Goal: Transaction & Acquisition: Purchase product/service

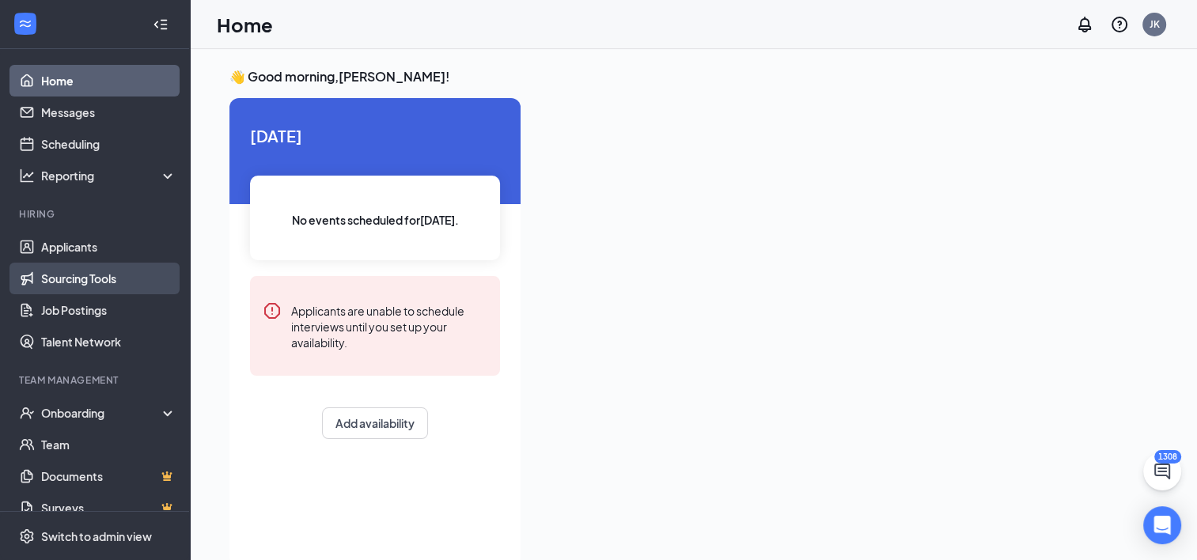
click at [104, 285] on link "Sourcing Tools" at bounding box center [108, 279] width 135 height 32
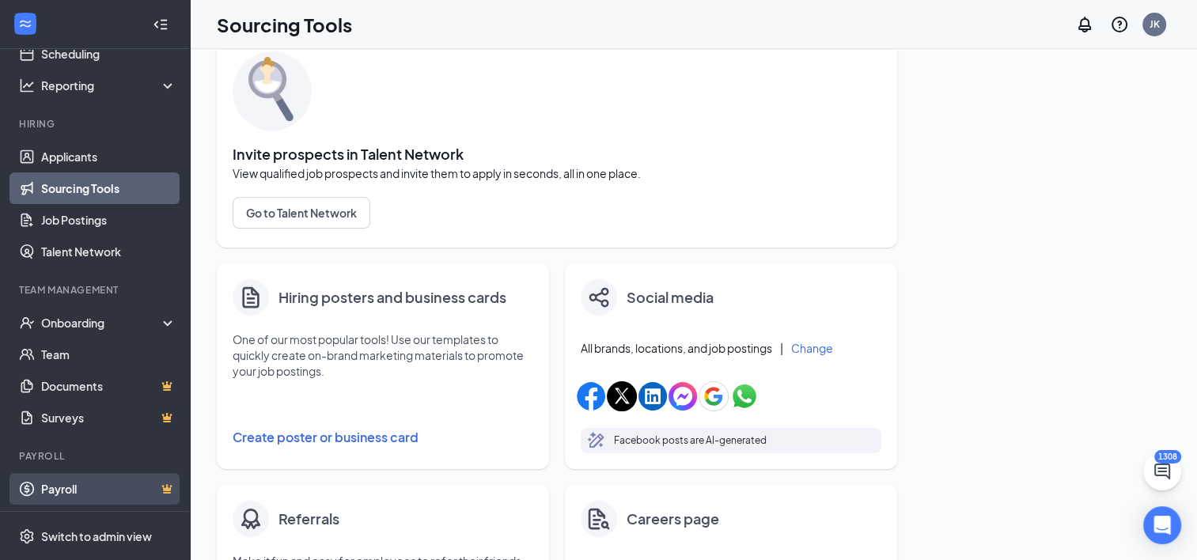
scroll to position [158, 0]
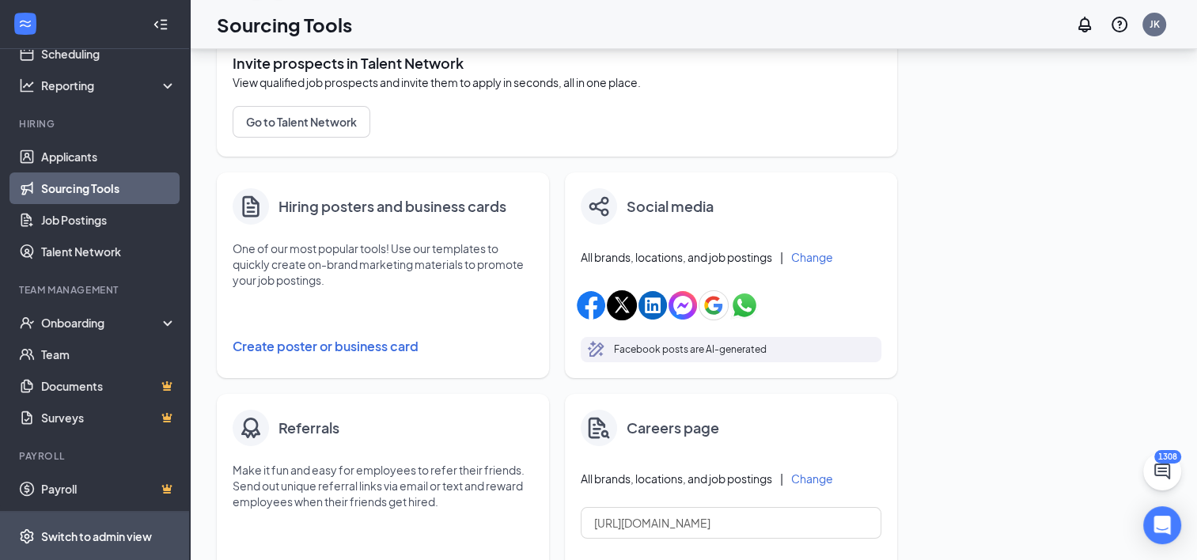
click at [85, 528] on div "Switch to admin view" at bounding box center [96, 536] width 111 height 16
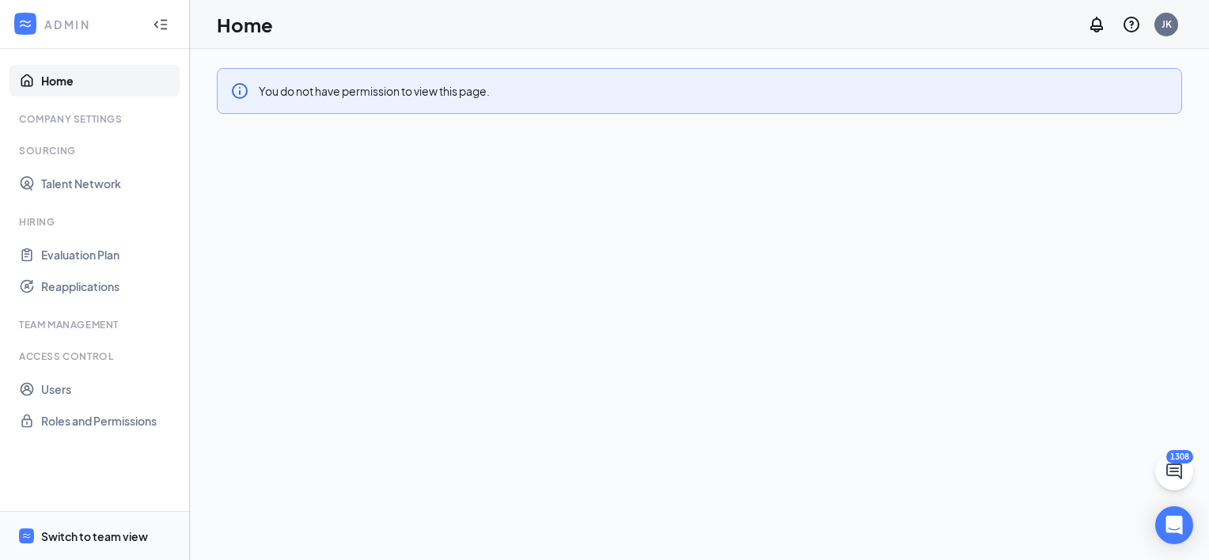
click at [51, 527] on span "Switch to team view" at bounding box center [108, 536] width 135 height 48
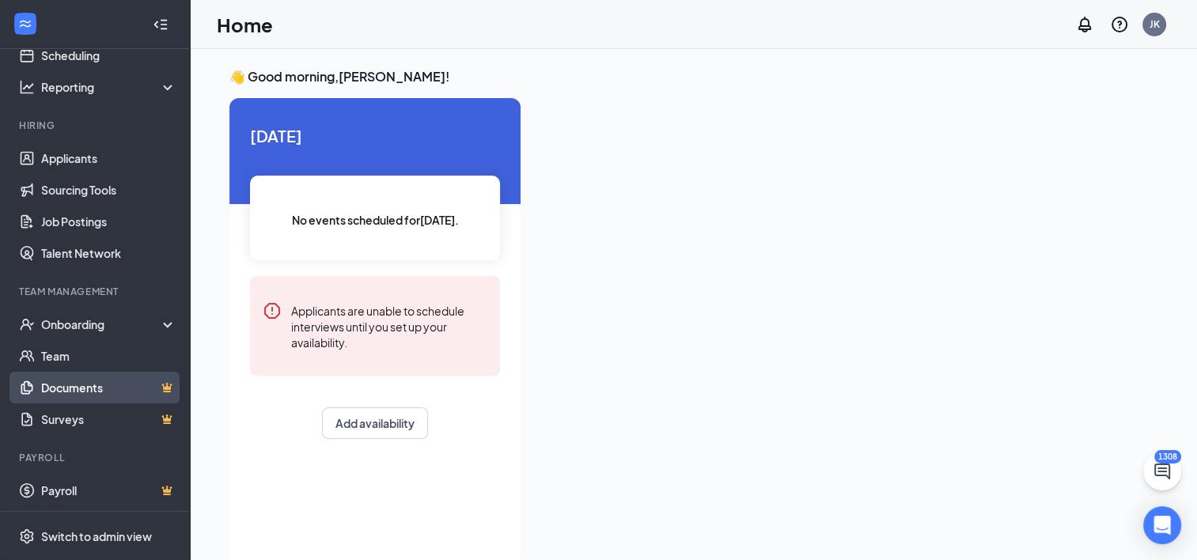
scroll to position [90, 0]
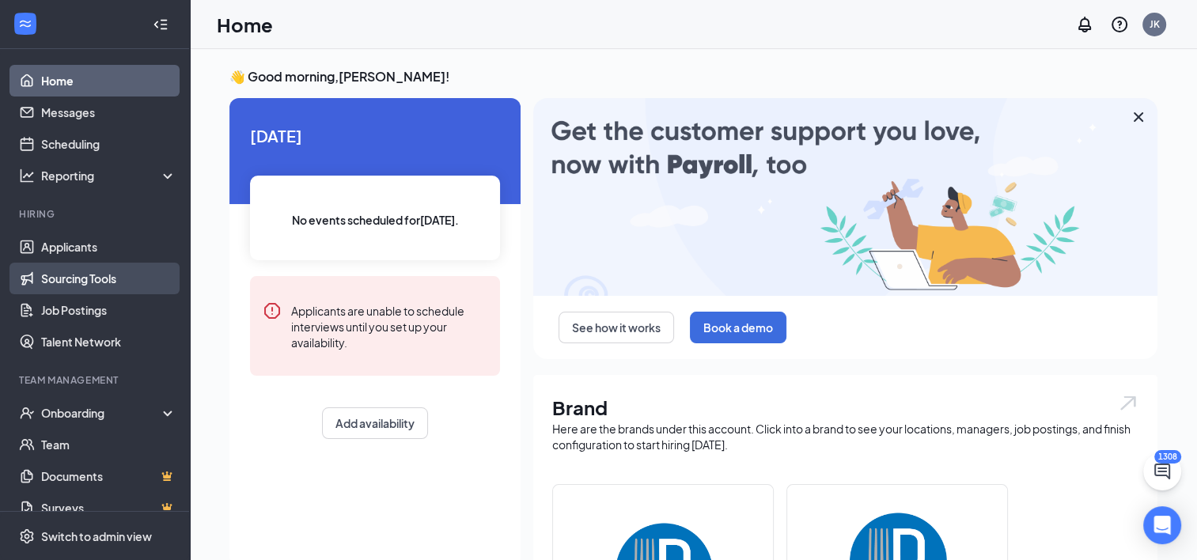
click at [95, 281] on link "Sourcing Tools" at bounding box center [108, 279] width 135 height 32
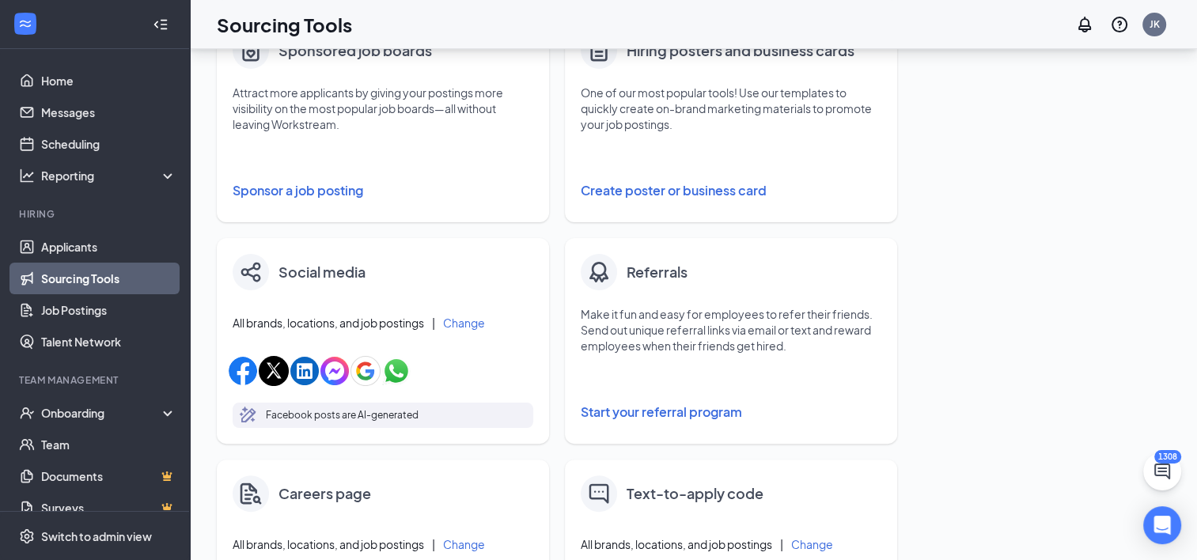
scroll to position [316, 0]
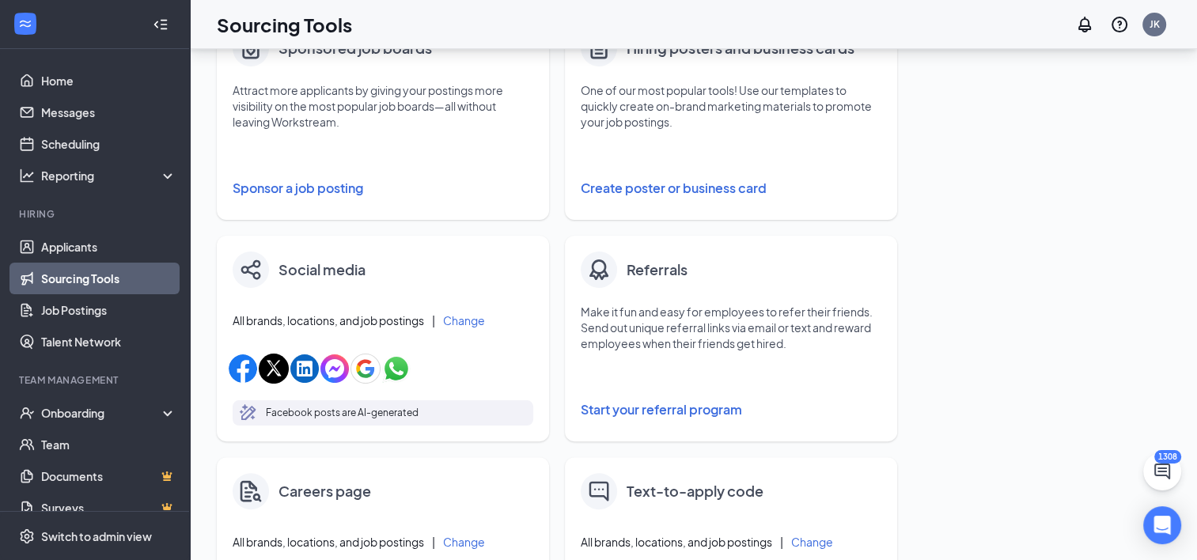
click at [328, 190] on button "Sponsor a job posting" at bounding box center [383, 188] width 301 height 32
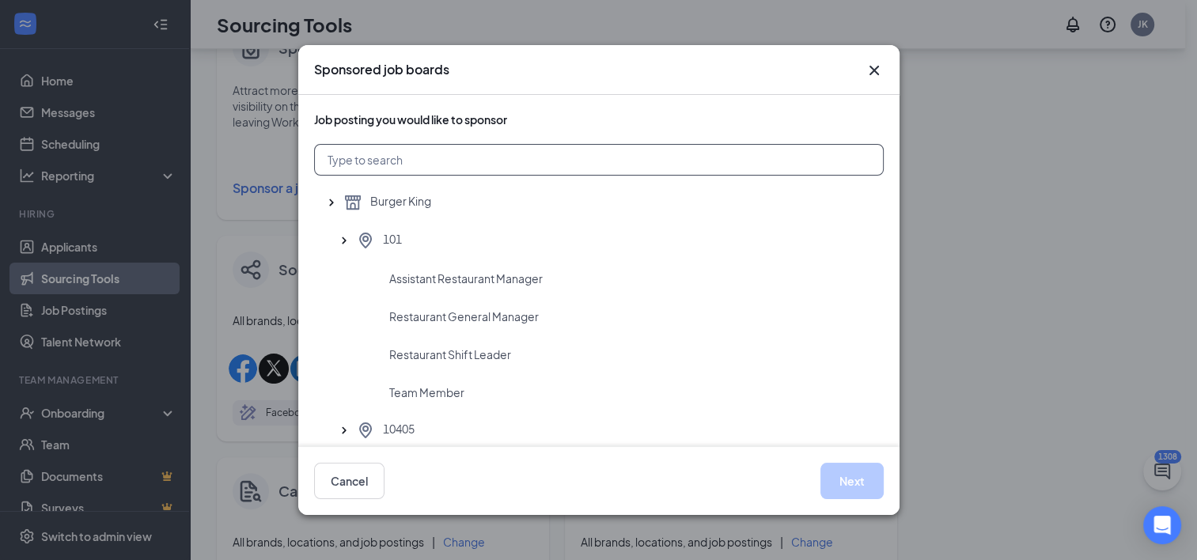
click at [721, 153] on input "text" at bounding box center [599, 160] width 570 height 32
type input "3903"
click at [475, 317] on span "Restaurant General Manager" at bounding box center [464, 317] width 150 height 16
click at [850, 475] on button "Next" at bounding box center [851, 481] width 63 height 36
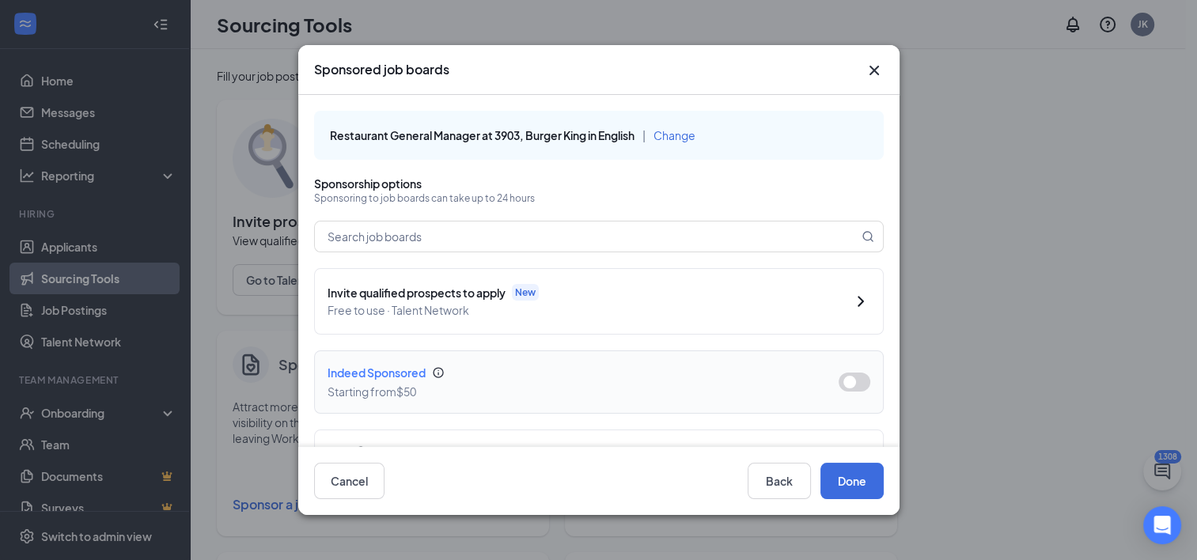
click at [842, 383] on button "button" at bounding box center [855, 382] width 32 height 19
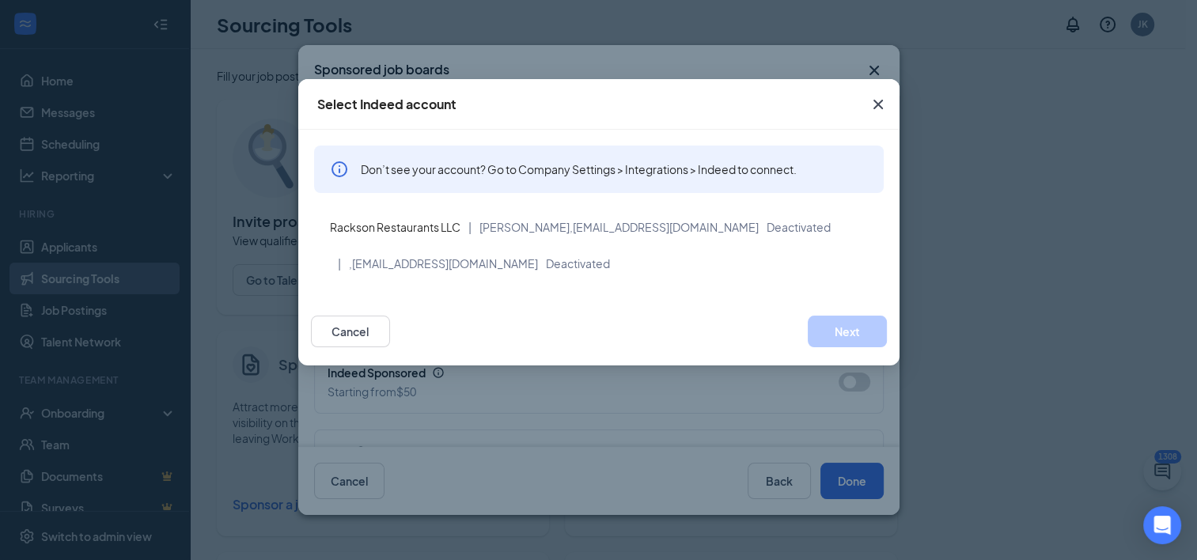
click at [652, 310] on div "Cancel Next" at bounding box center [598, 331] width 601 height 68
click at [877, 103] on icon "Cross" at bounding box center [877, 104] width 9 height 9
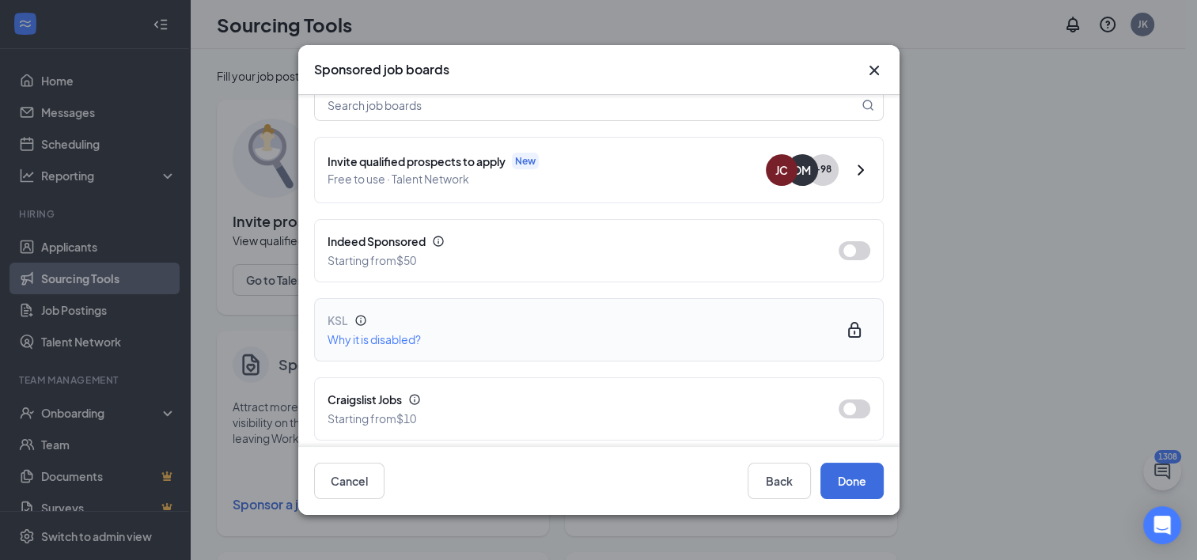
scroll to position [158, 0]
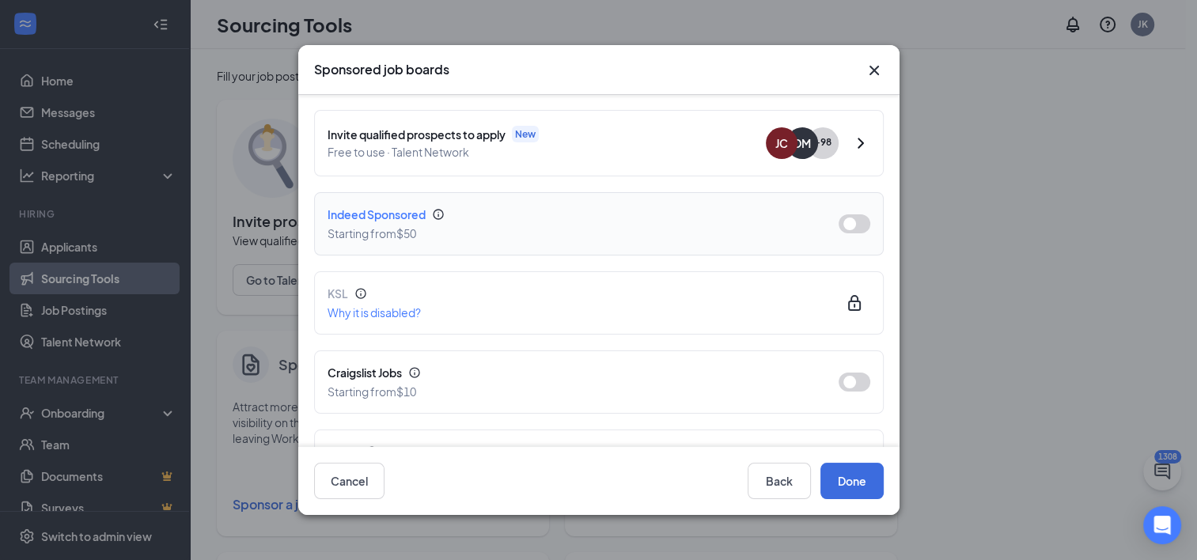
click at [848, 225] on button "button" at bounding box center [855, 223] width 32 height 19
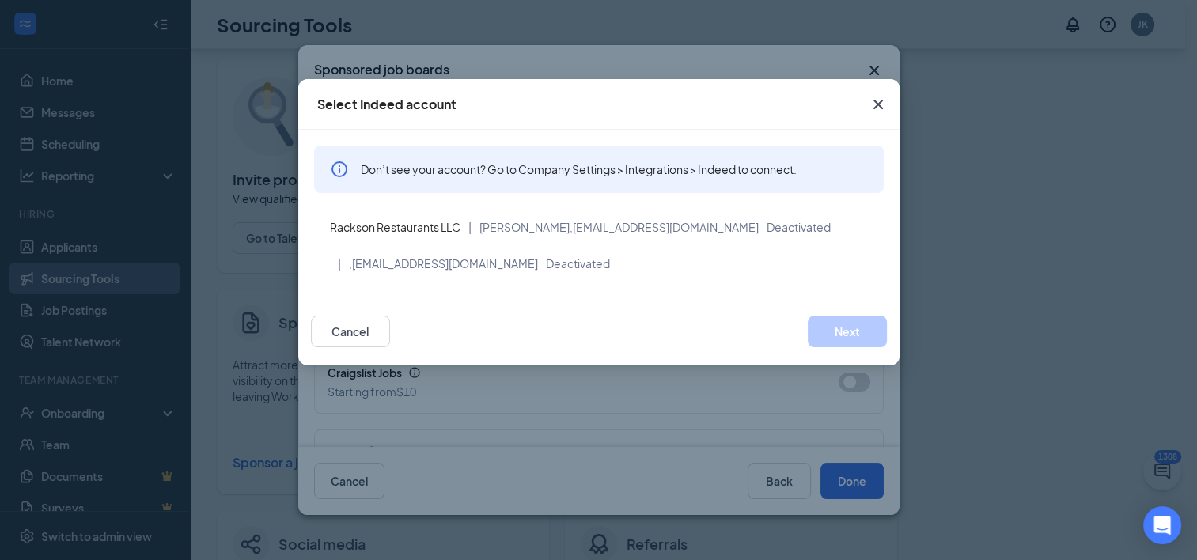
scroll to position [79, 0]
click at [875, 104] on icon "Cross" at bounding box center [878, 104] width 19 height 19
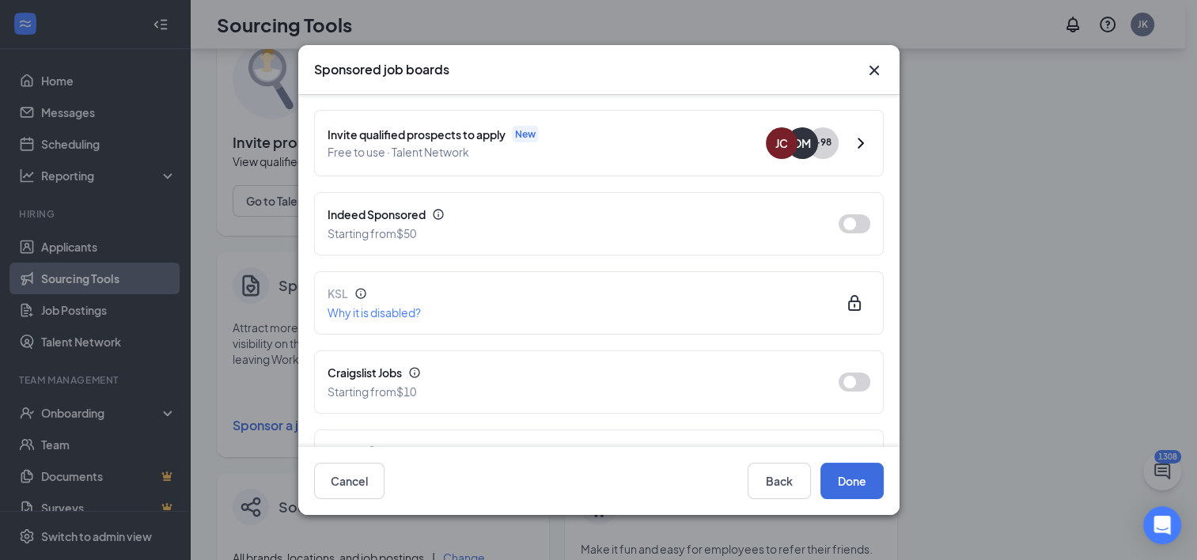
click at [875, 68] on icon "Cross" at bounding box center [873, 70] width 9 height 9
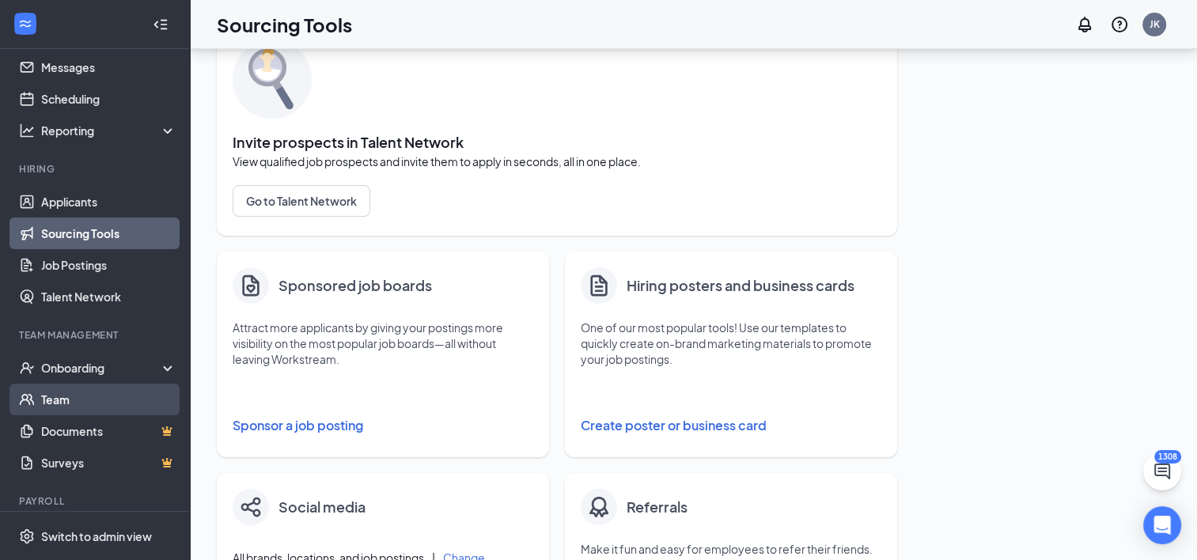
scroll to position [90, 0]
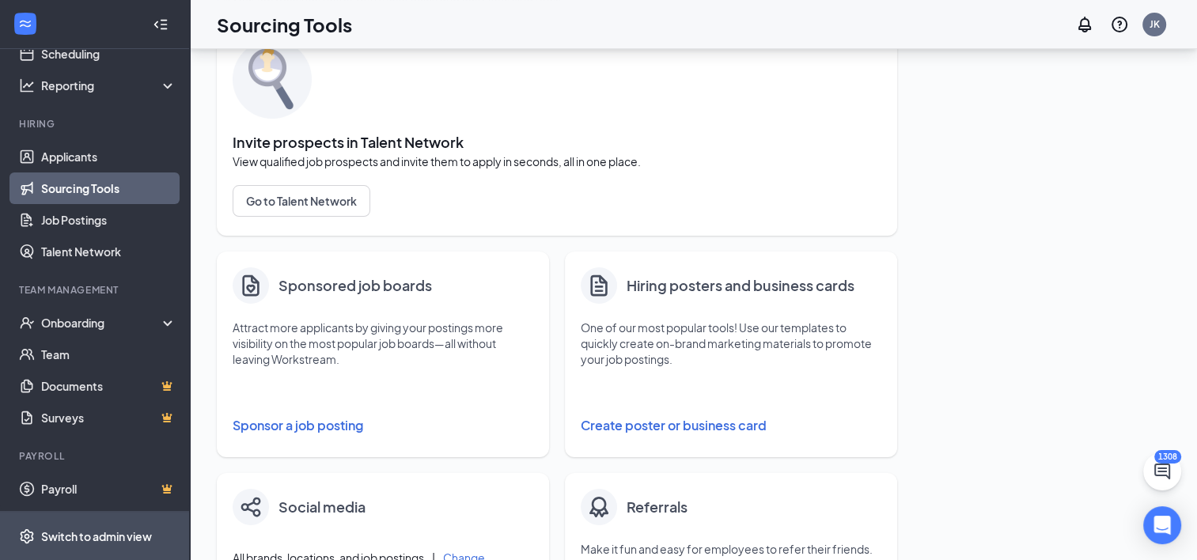
click at [74, 528] on div "Switch to admin view" at bounding box center [96, 536] width 111 height 16
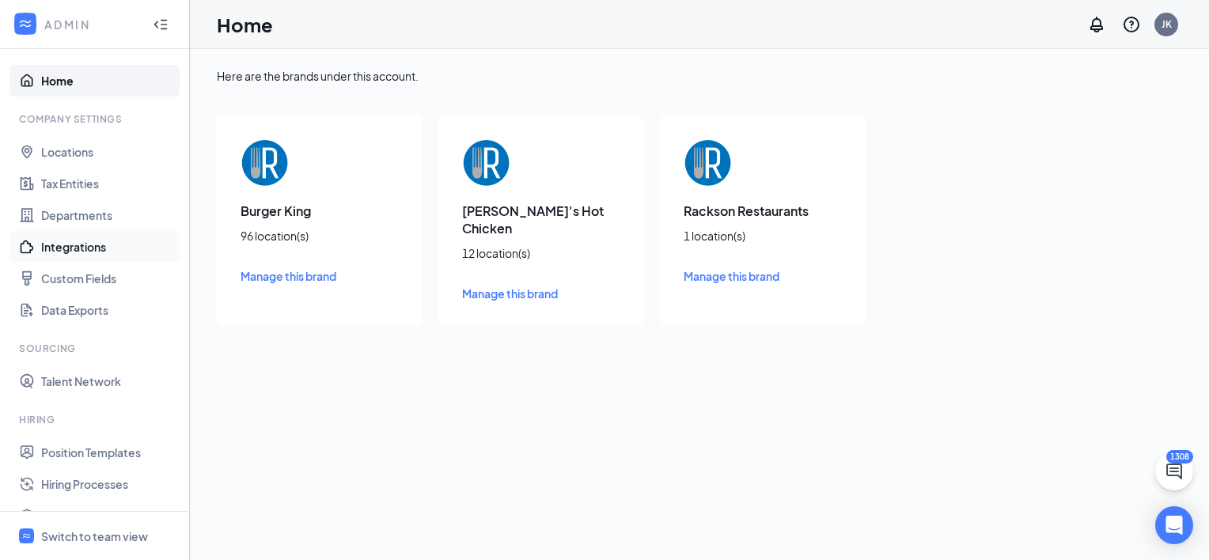
click at [59, 242] on link "Integrations" at bounding box center [108, 247] width 135 height 32
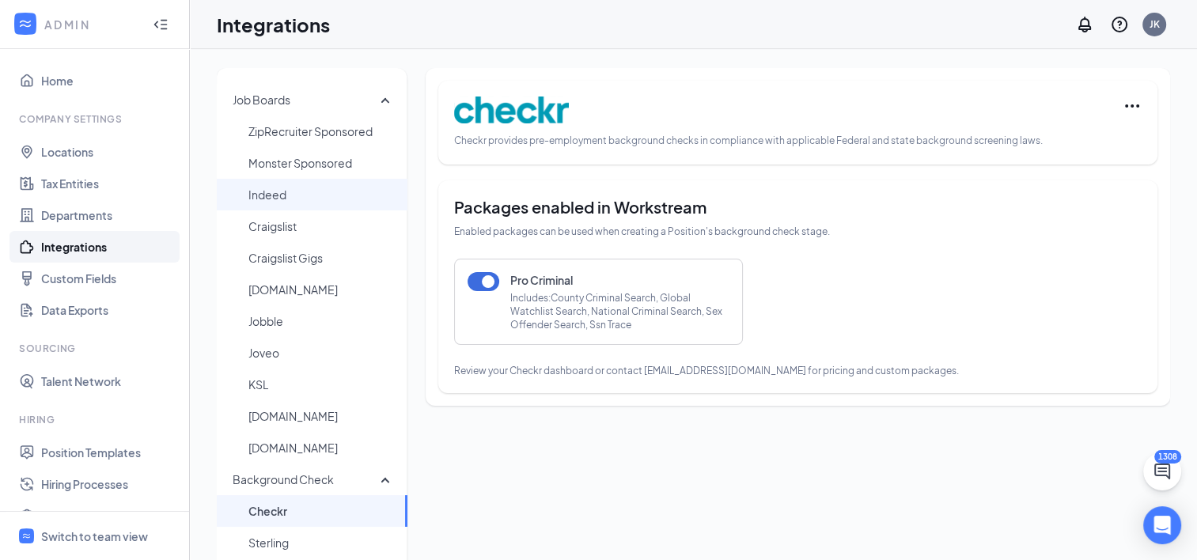
click at [265, 190] on span "Indeed" at bounding box center [321, 195] width 146 height 32
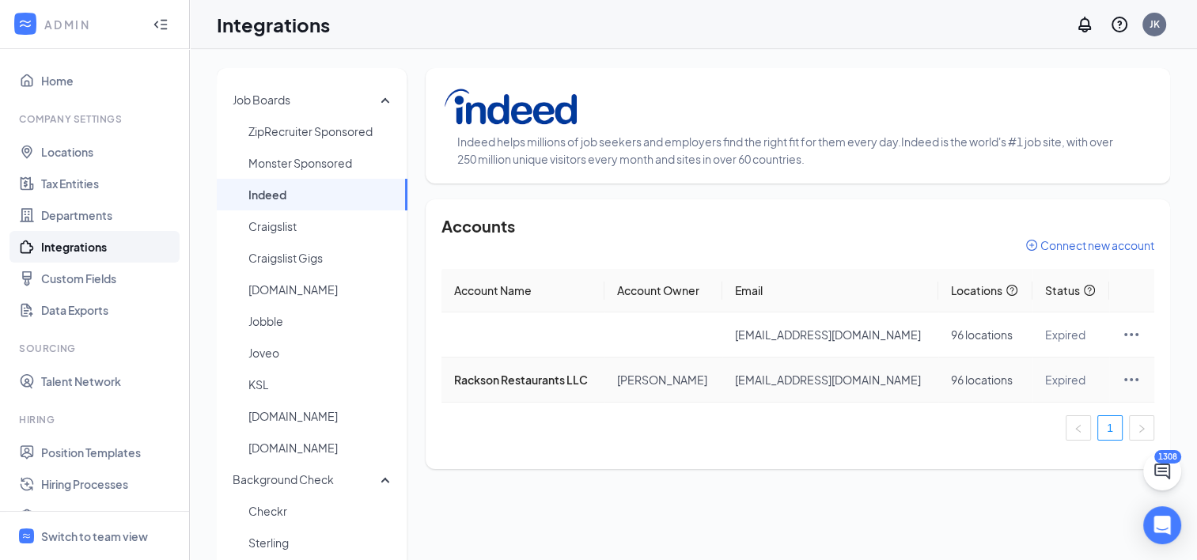
scroll to position [79, 0]
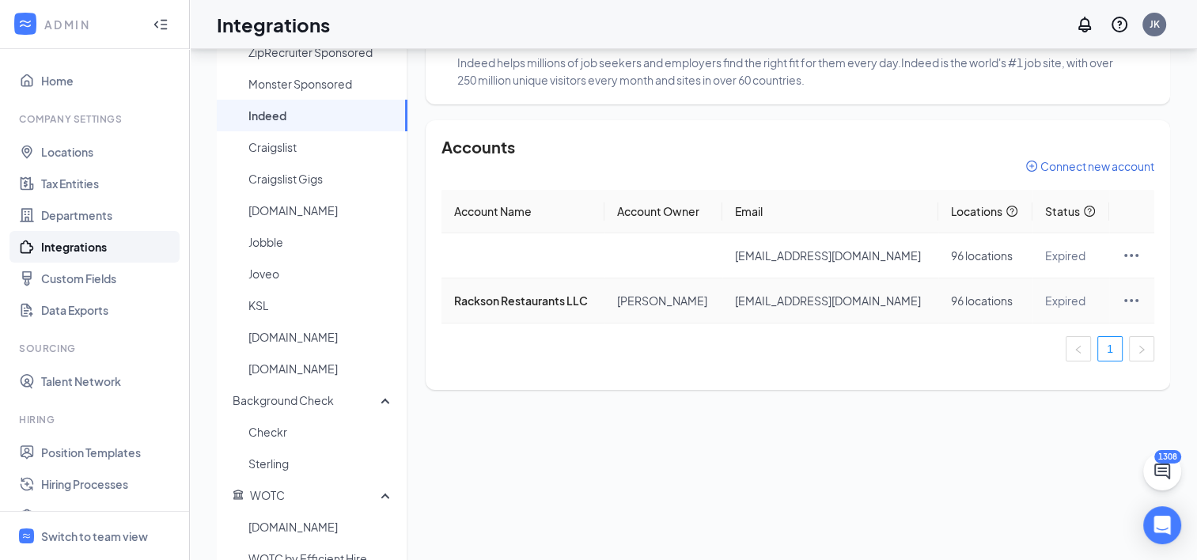
click at [1126, 302] on icon "Ellipses" at bounding box center [1131, 300] width 14 height 3
click at [1099, 168] on span "Connect new account" at bounding box center [1097, 166] width 114 height 16
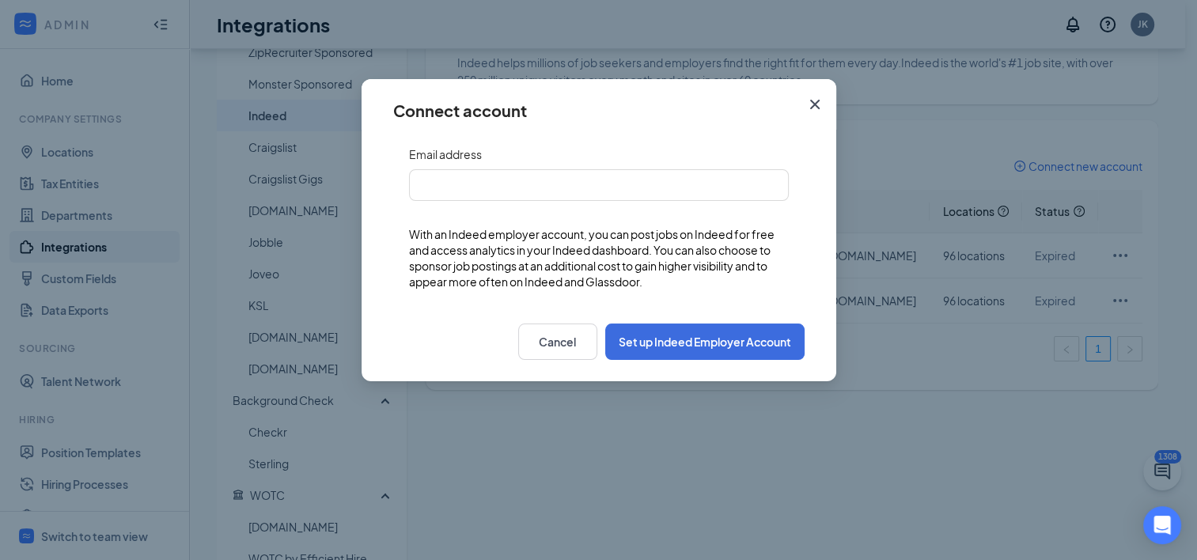
click at [810, 104] on icon "Cross" at bounding box center [814, 104] width 19 height 19
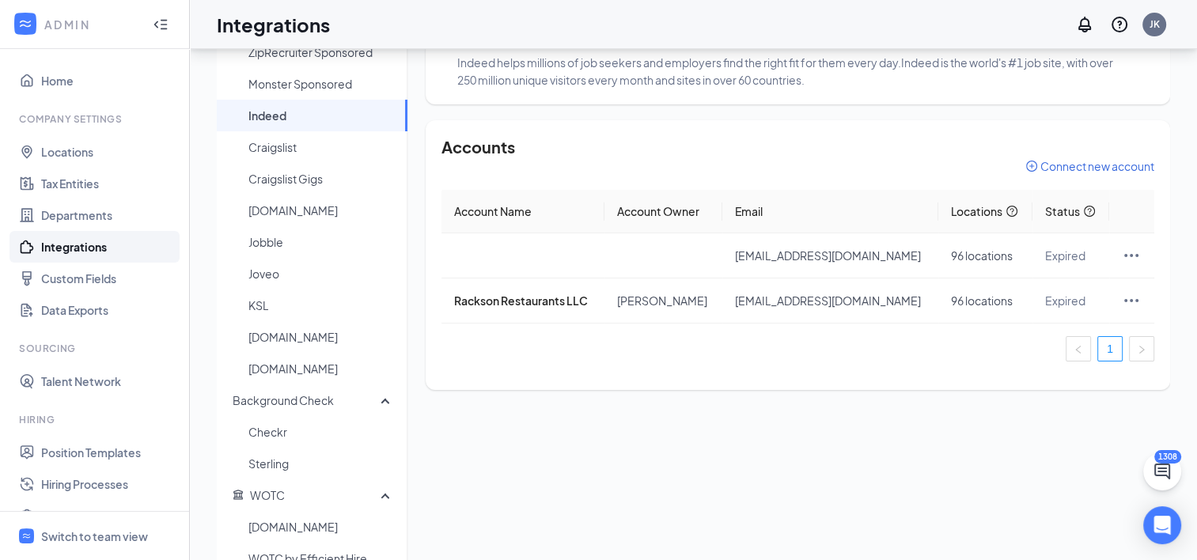
click at [1076, 161] on span "Connect new account" at bounding box center [1097, 166] width 114 height 16
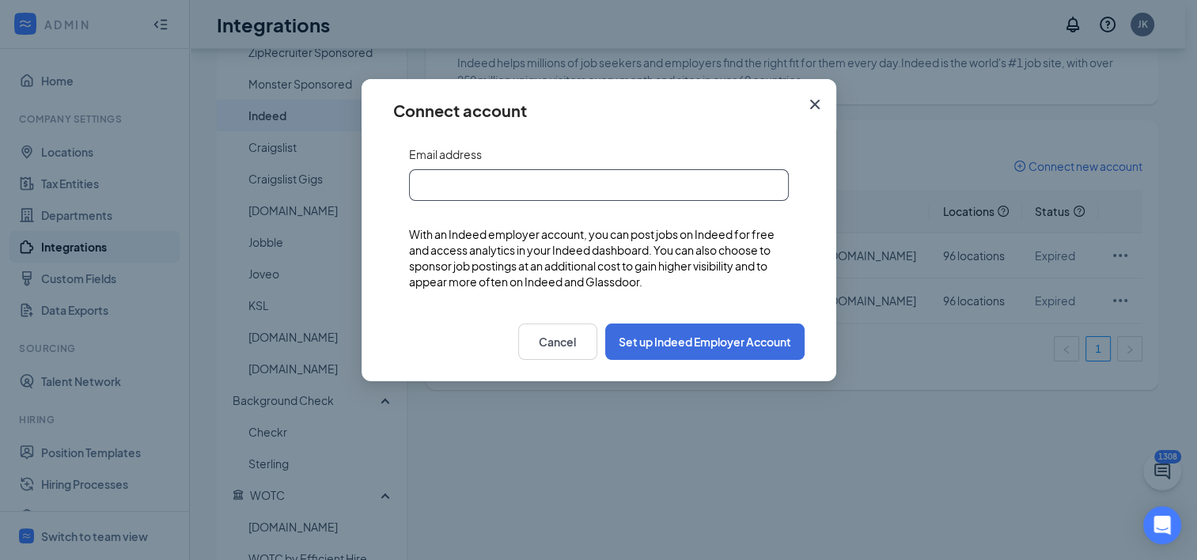
click at [462, 180] on input "text" at bounding box center [599, 185] width 380 height 32
type input "jkoch@racksonrestaurants.com"
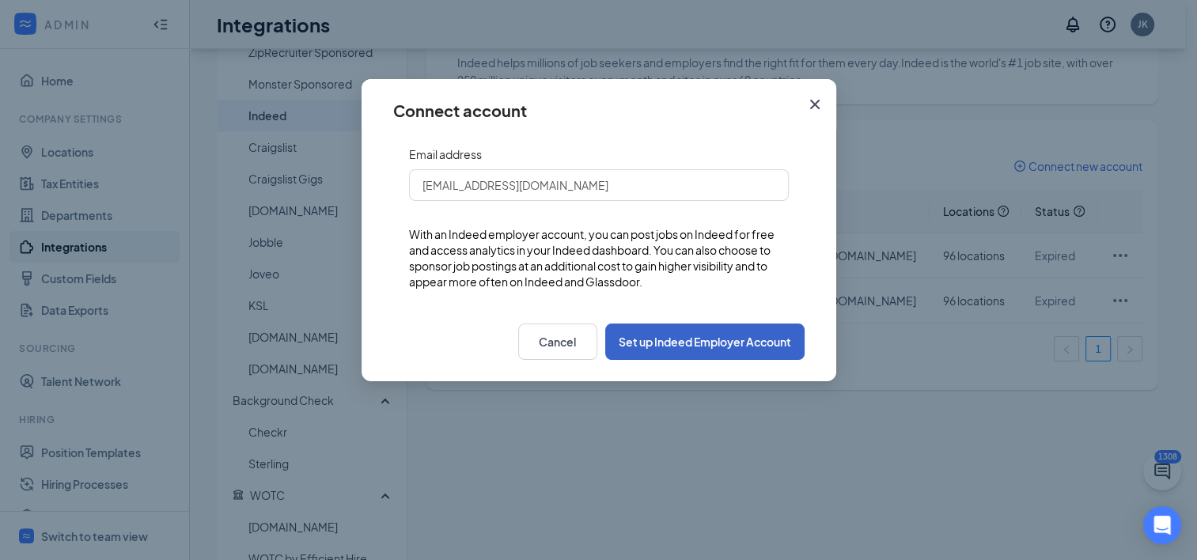
click at [663, 344] on button "Set up Indeed Employer Account" at bounding box center [704, 342] width 199 height 36
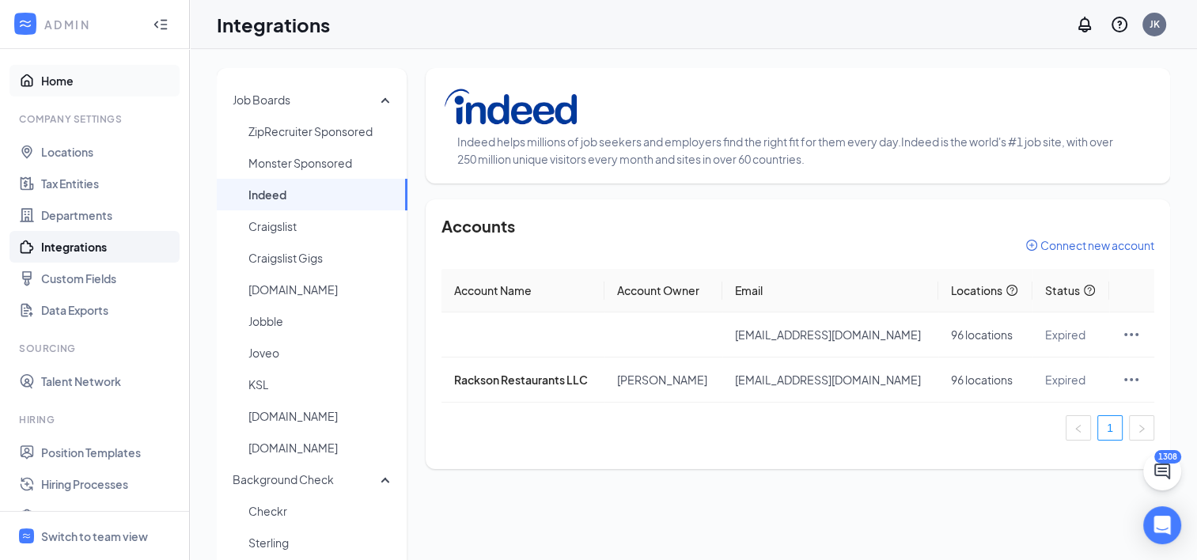
click at [65, 82] on link "Home" at bounding box center [108, 81] width 135 height 32
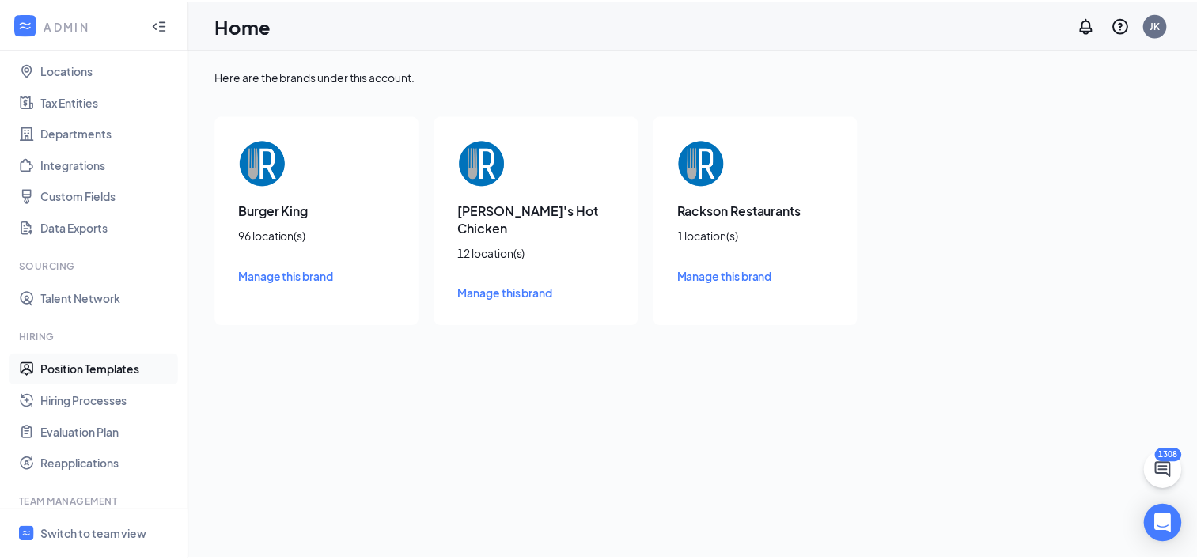
scroll to position [233, 0]
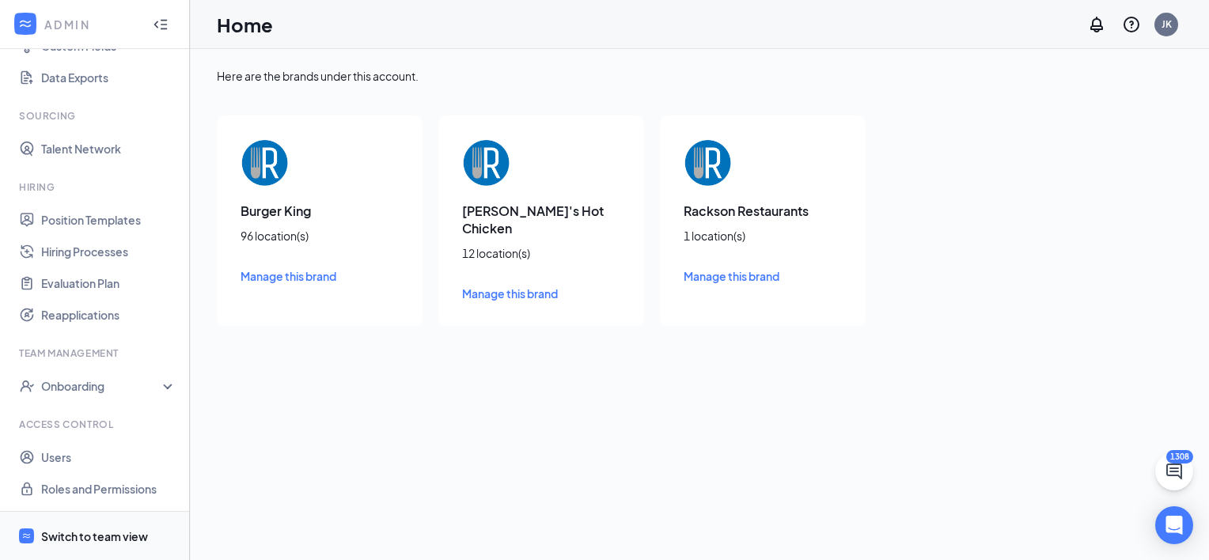
click at [78, 528] on div "Switch to team view" at bounding box center [94, 536] width 107 height 16
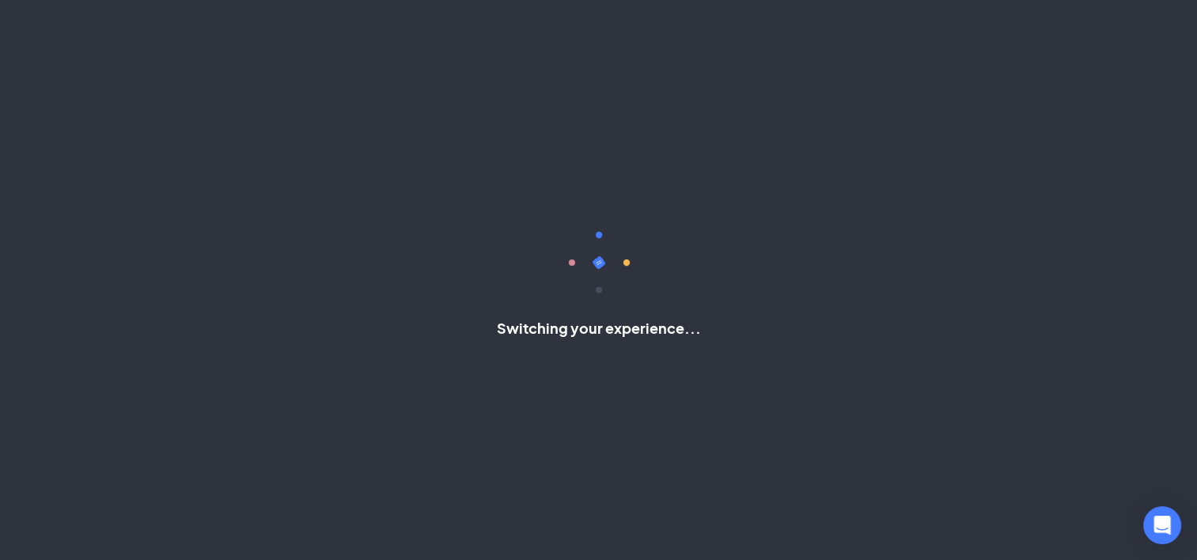
scroll to position [90, 0]
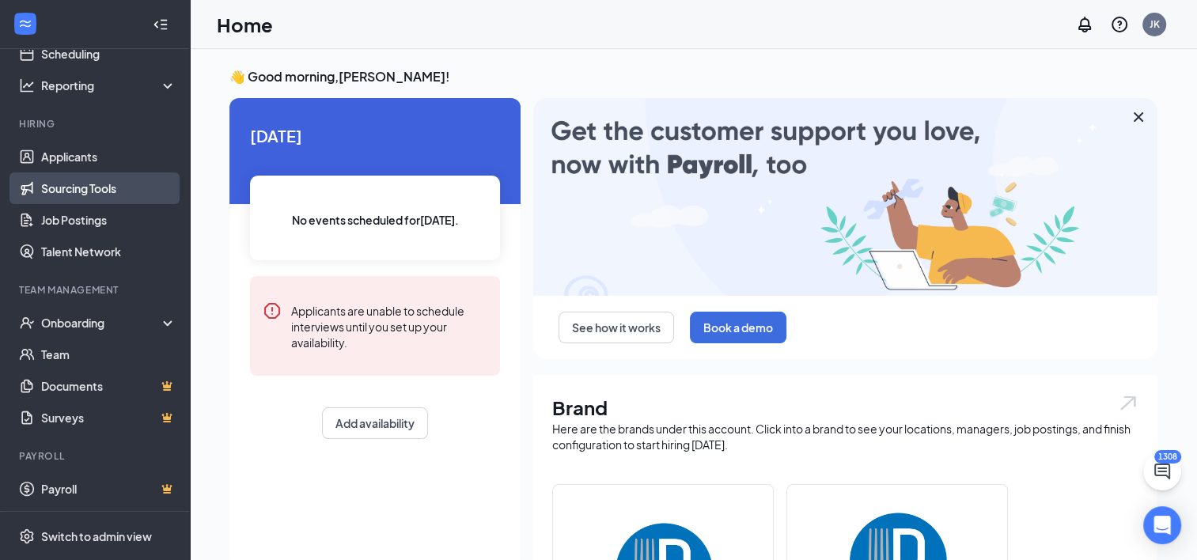
click at [101, 195] on link "Sourcing Tools" at bounding box center [108, 188] width 135 height 32
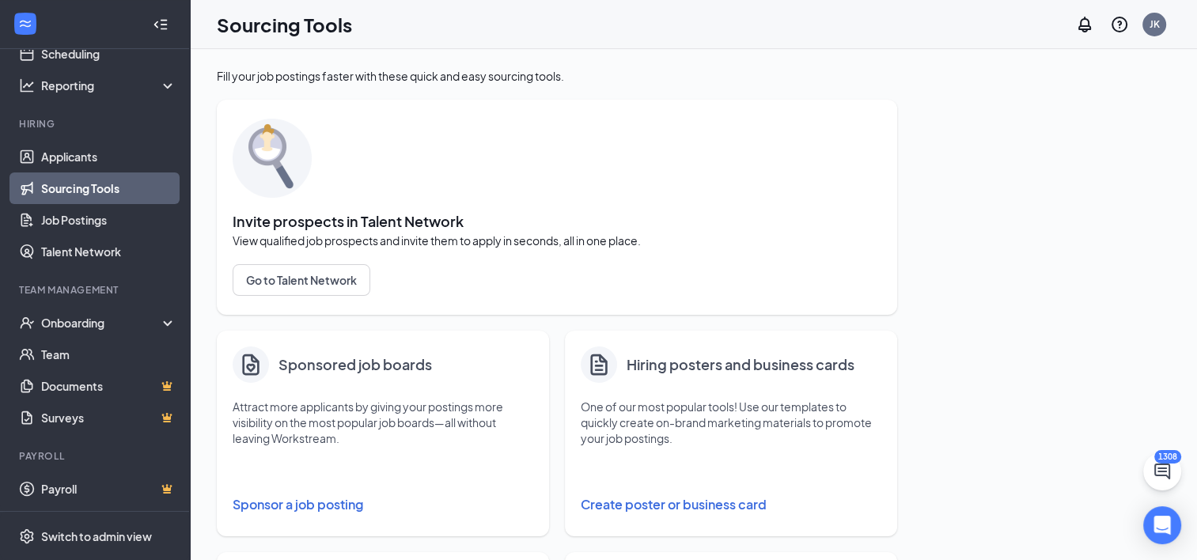
click at [345, 498] on button "Sponsor a job posting" at bounding box center [383, 505] width 301 height 32
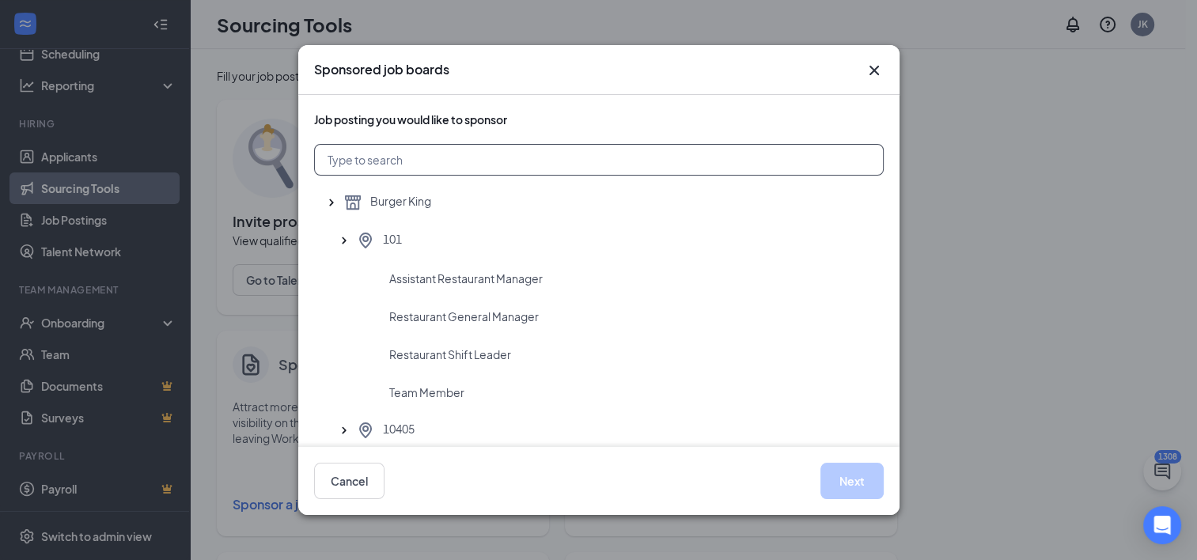
click at [460, 150] on input "text" at bounding box center [599, 160] width 570 height 32
type input "3903"
click at [497, 310] on span "Restaurant General Manager" at bounding box center [464, 317] width 150 height 16
click at [853, 471] on button "Next" at bounding box center [851, 481] width 63 height 36
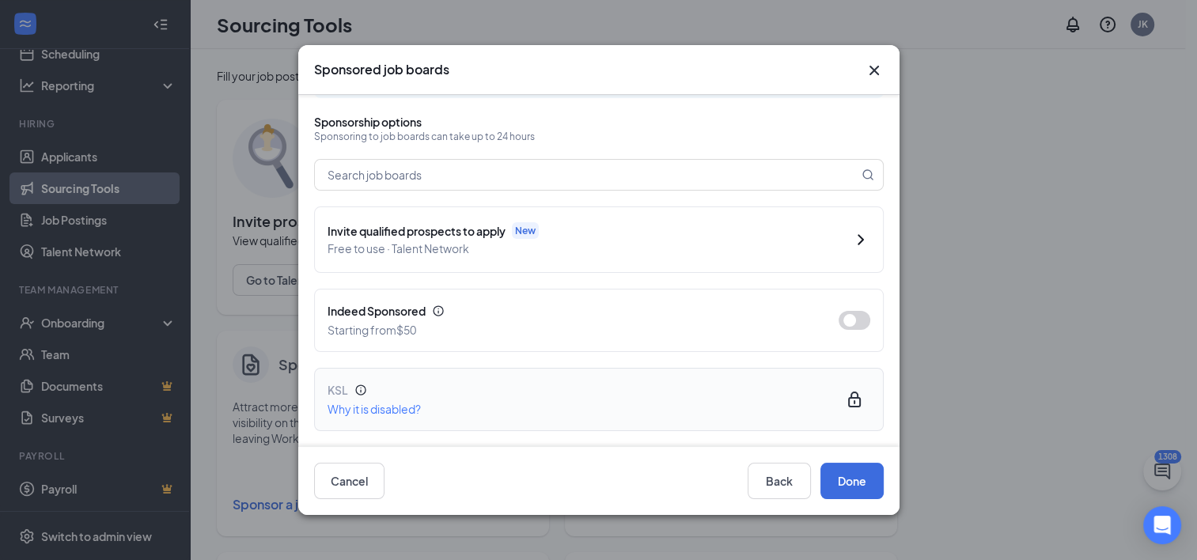
scroll to position [79, 0]
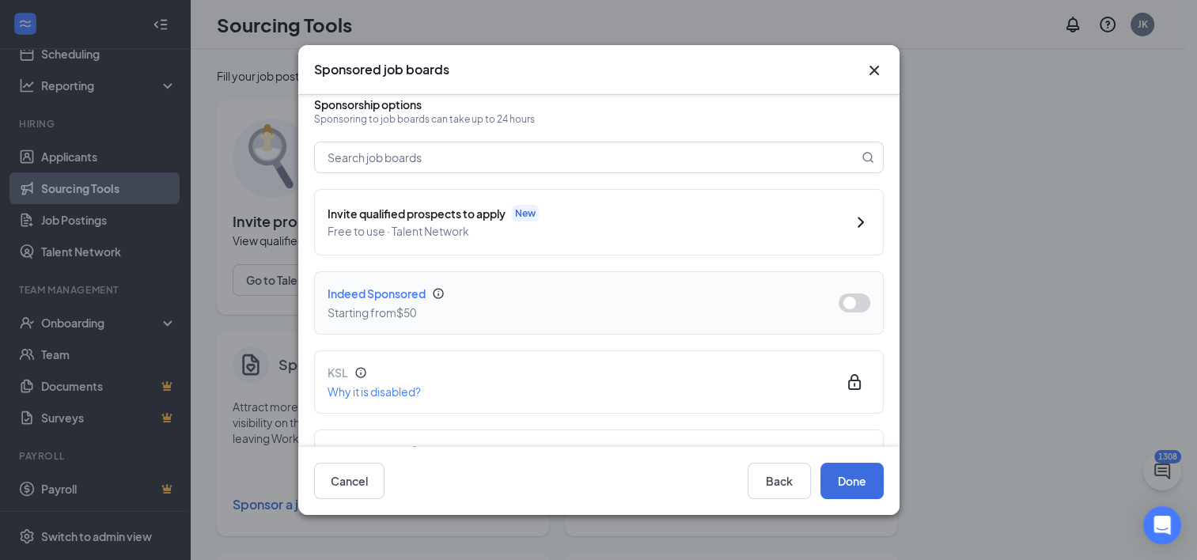
click at [839, 299] on button "button" at bounding box center [855, 302] width 32 height 19
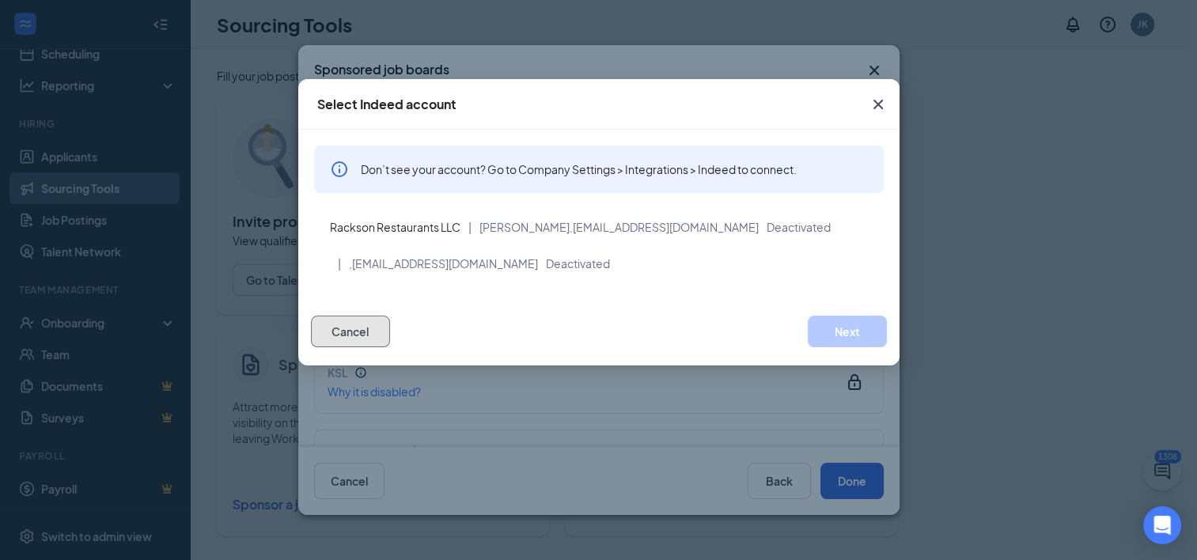
click at [350, 335] on button "Cancel" at bounding box center [350, 332] width 79 height 32
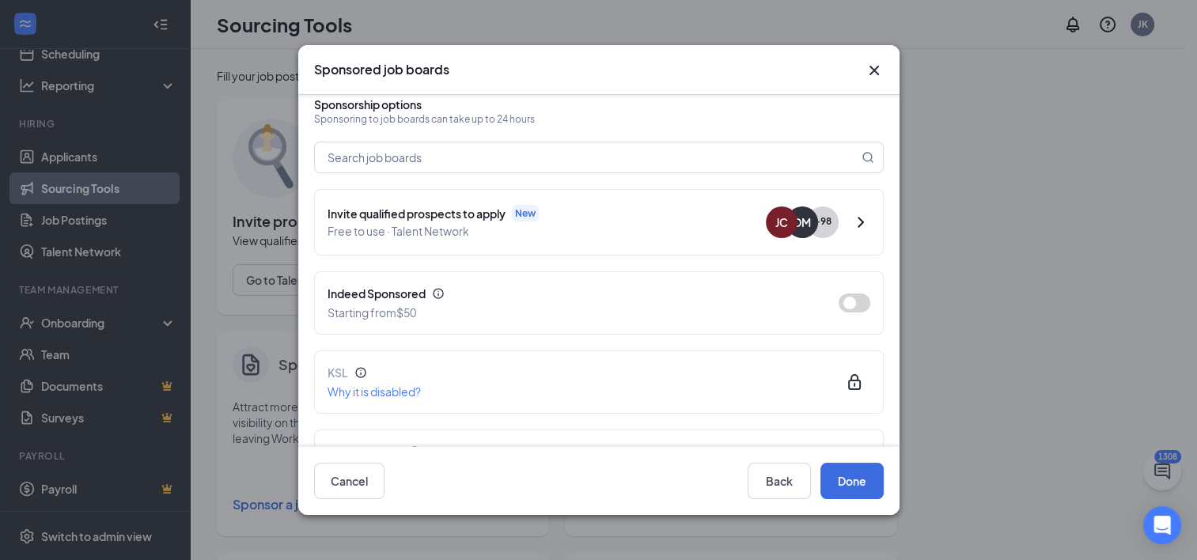
click at [870, 66] on icon "Cross" at bounding box center [873, 70] width 9 height 9
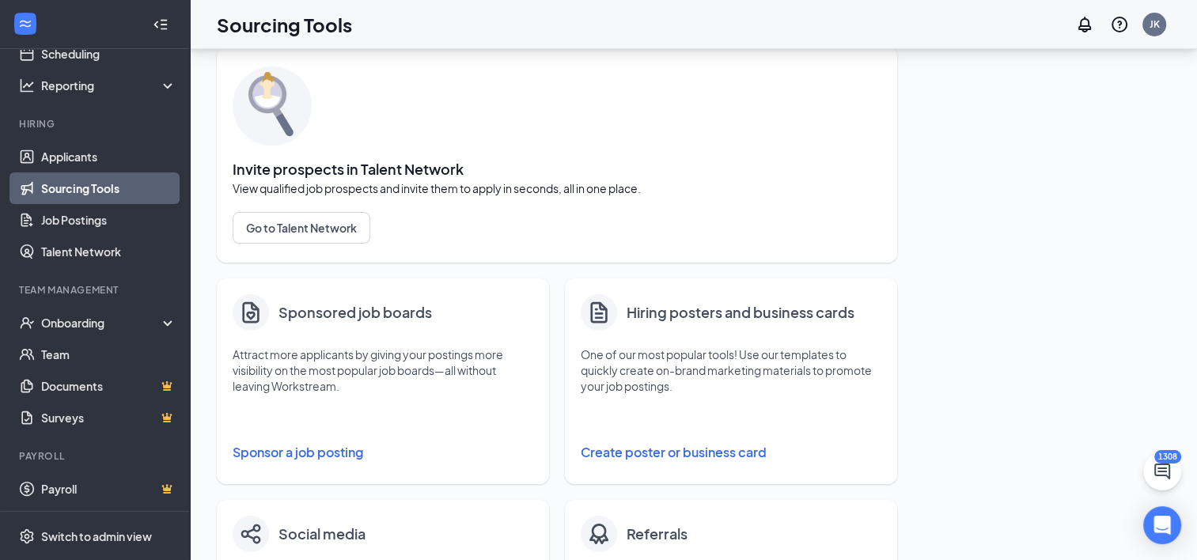
scroll to position [79, 0]
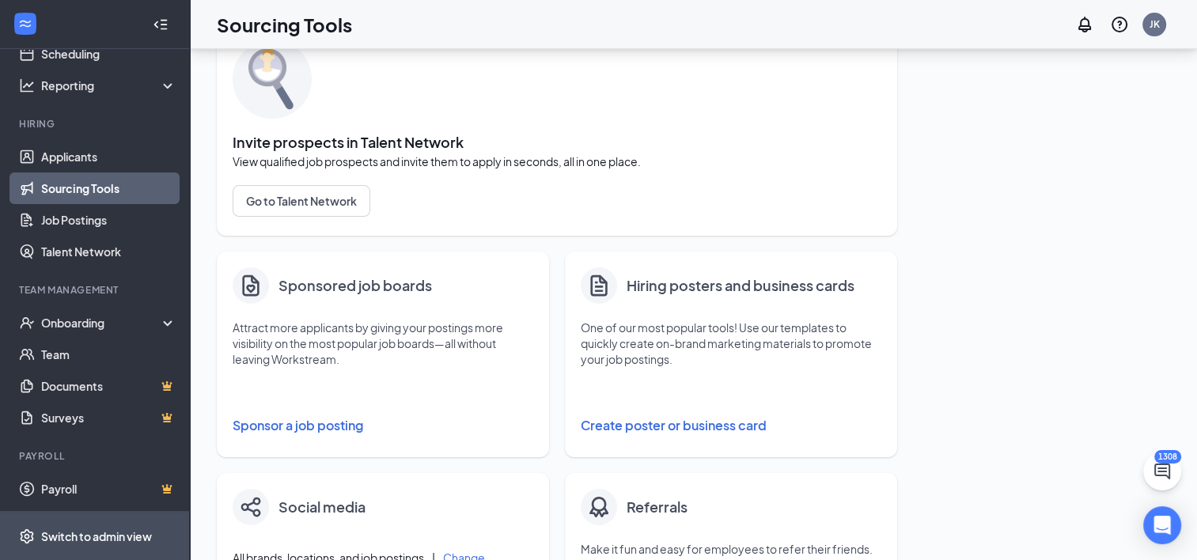
click at [68, 535] on div "Switch to admin view" at bounding box center [96, 536] width 111 height 16
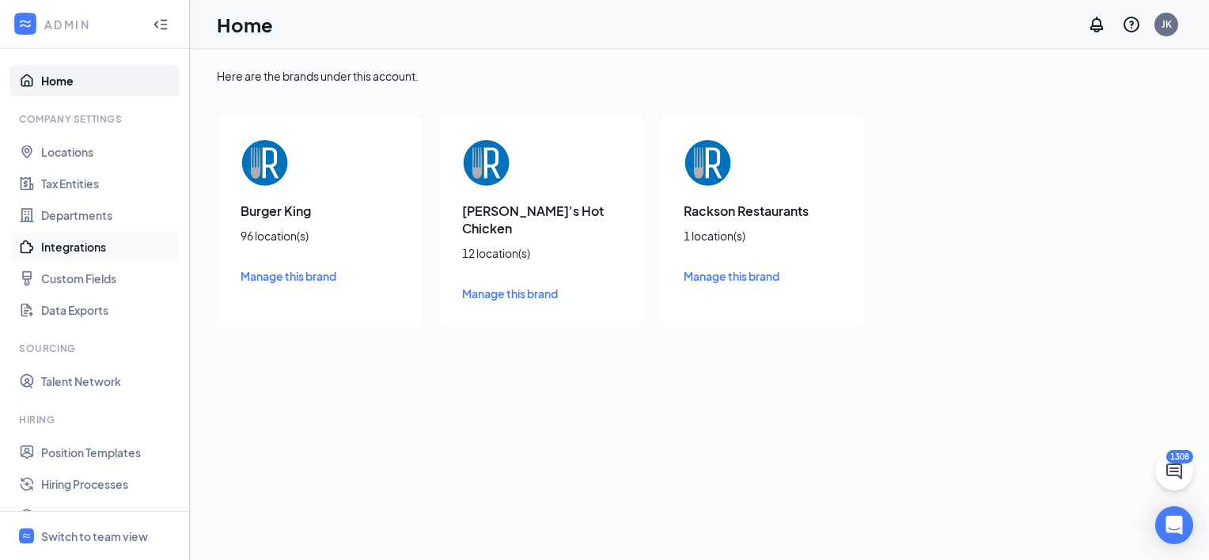
click at [82, 248] on link "Integrations" at bounding box center [108, 247] width 135 height 32
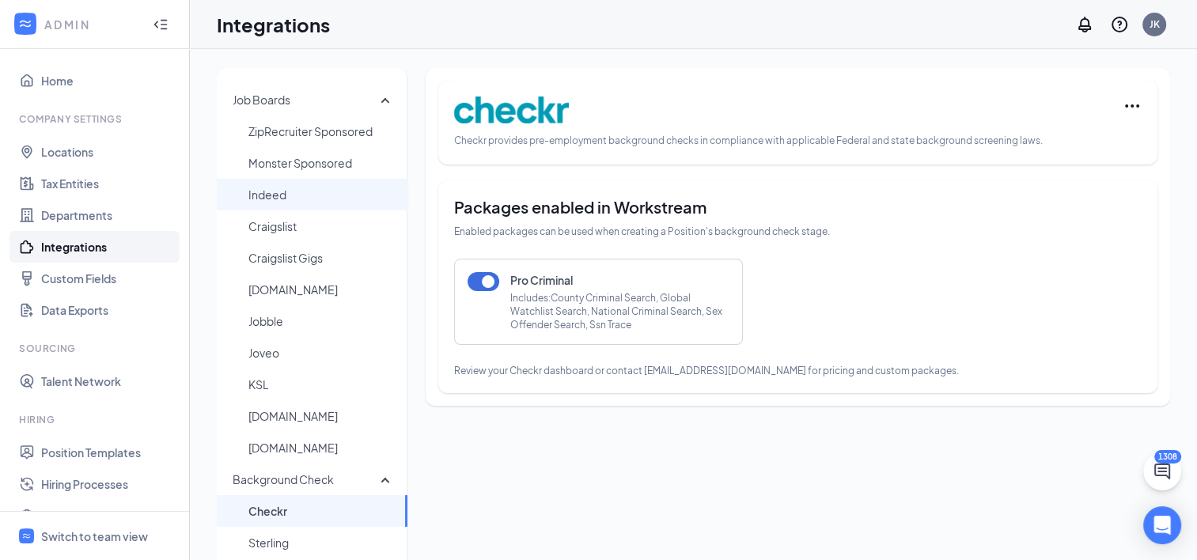
click at [299, 191] on span "Indeed" at bounding box center [321, 195] width 146 height 32
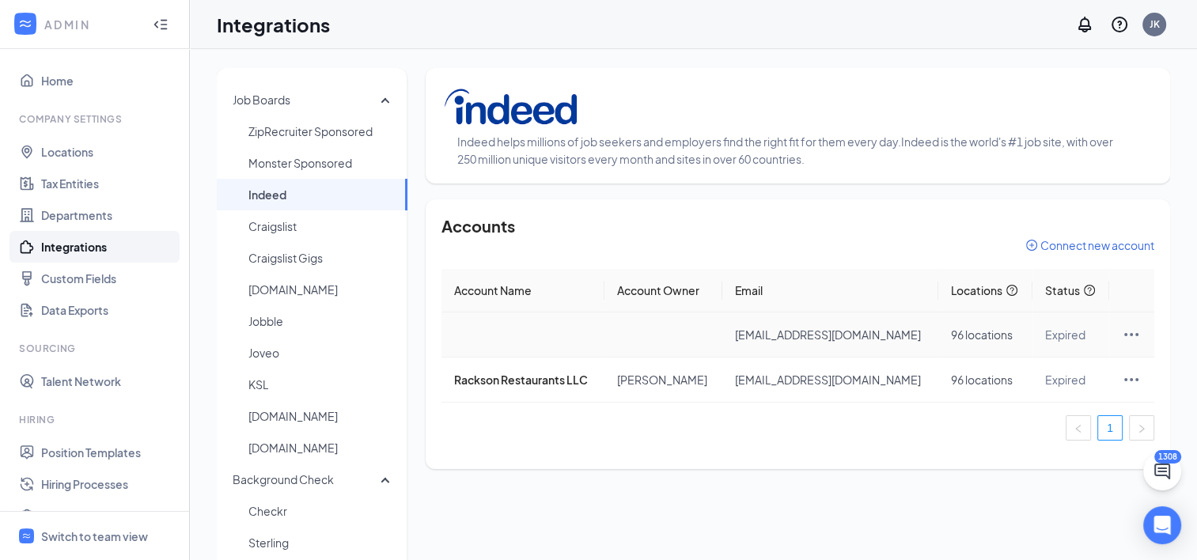
click at [1122, 331] on icon "Ellipses" at bounding box center [1131, 334] width 19 height 19
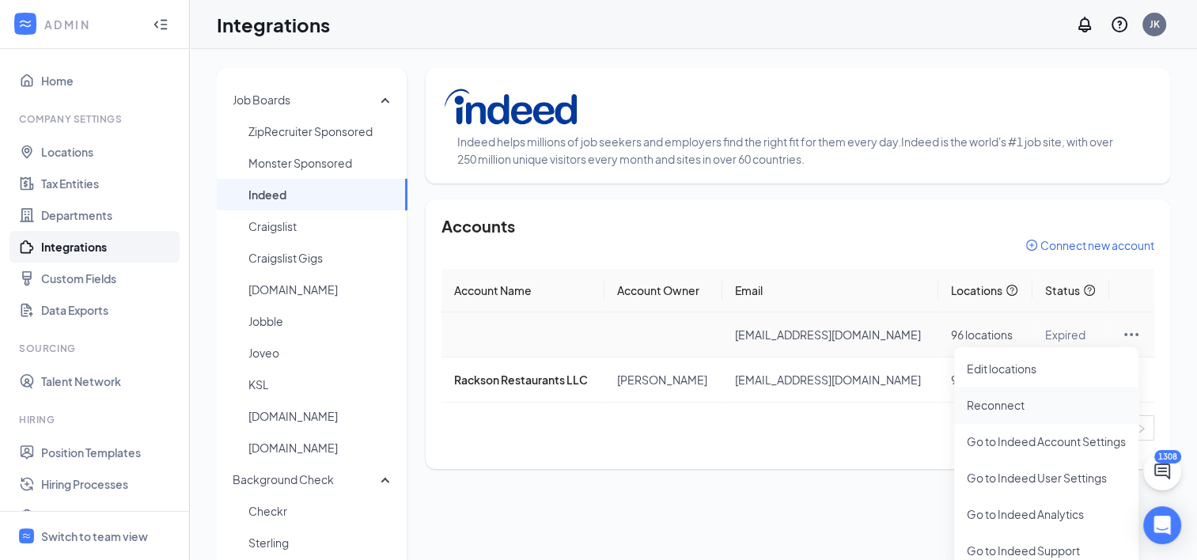
click at [1008, 403] on span "Reconnect" at bounding box center [1046, 404] width 159 height 17
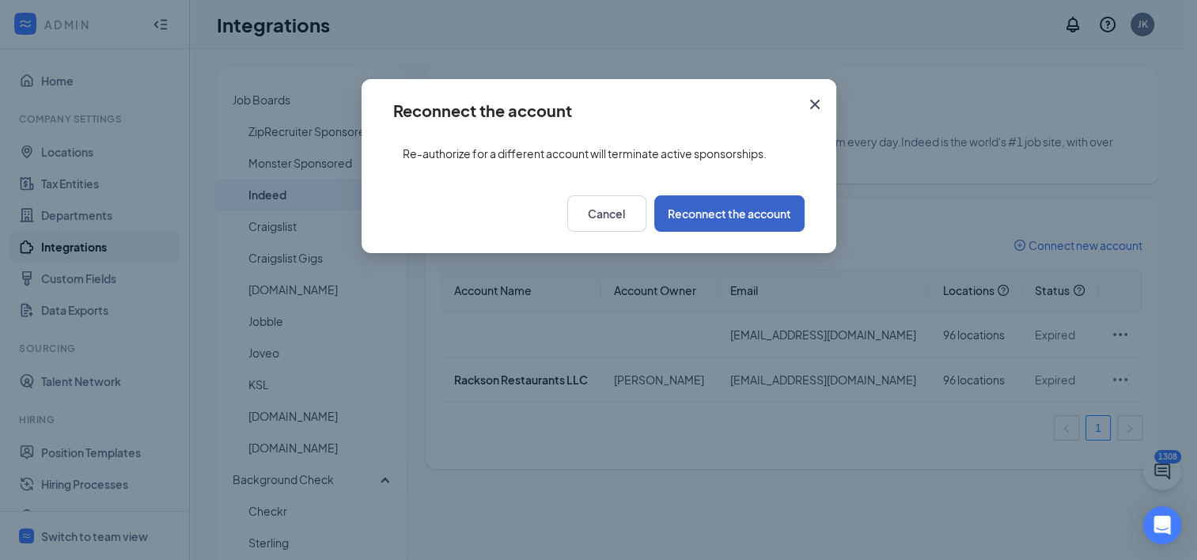
click at [710, 218] on button "Reconnect the account" at bounding box center [729, 213] width 150 height 36
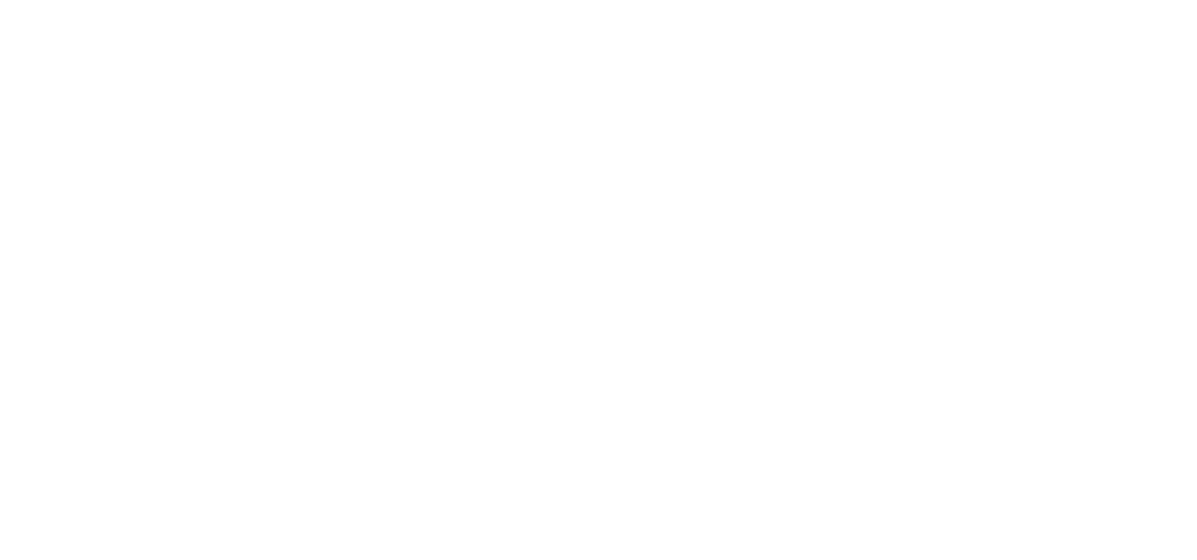
click at [0, 0] on html at bounding box center [0, 0] width 0 height 0
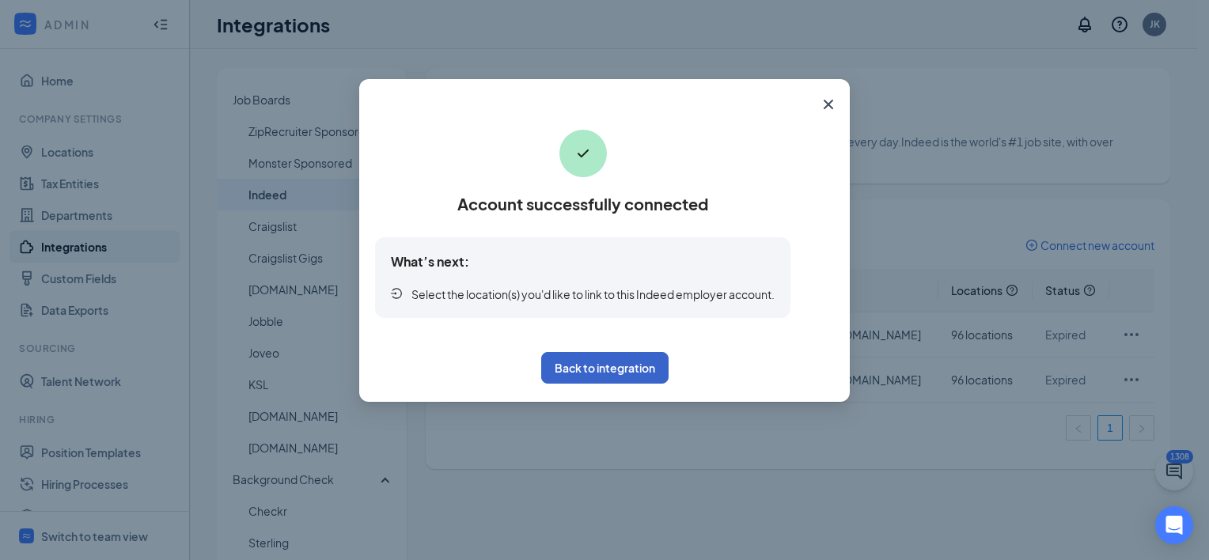
click at [620, 368] on button "Back to integration" at bounding box center [604, 368] width 127 height 32
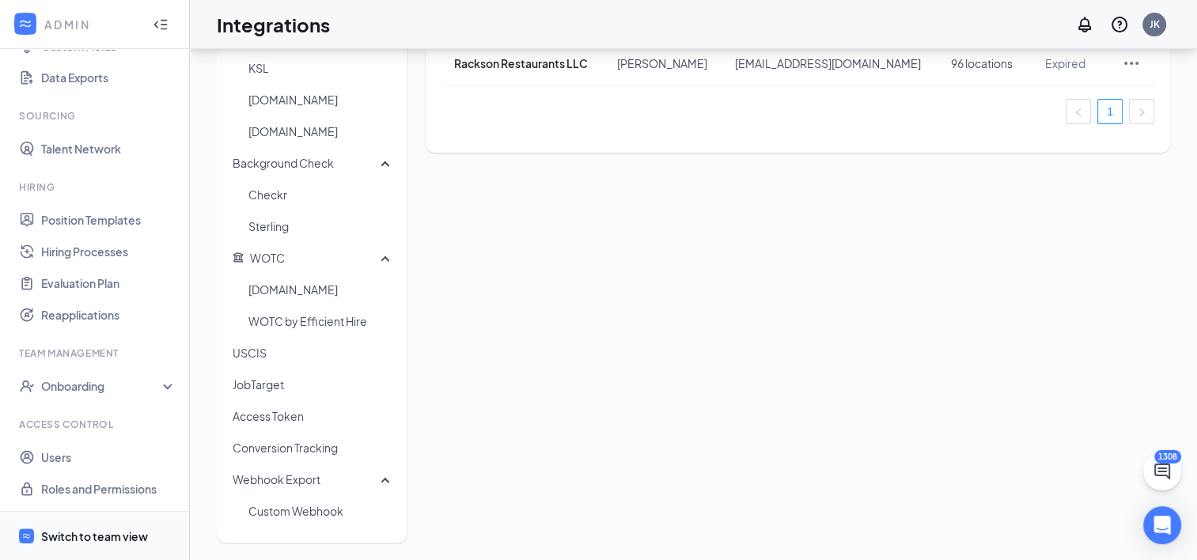
scroll to position [320, 0]
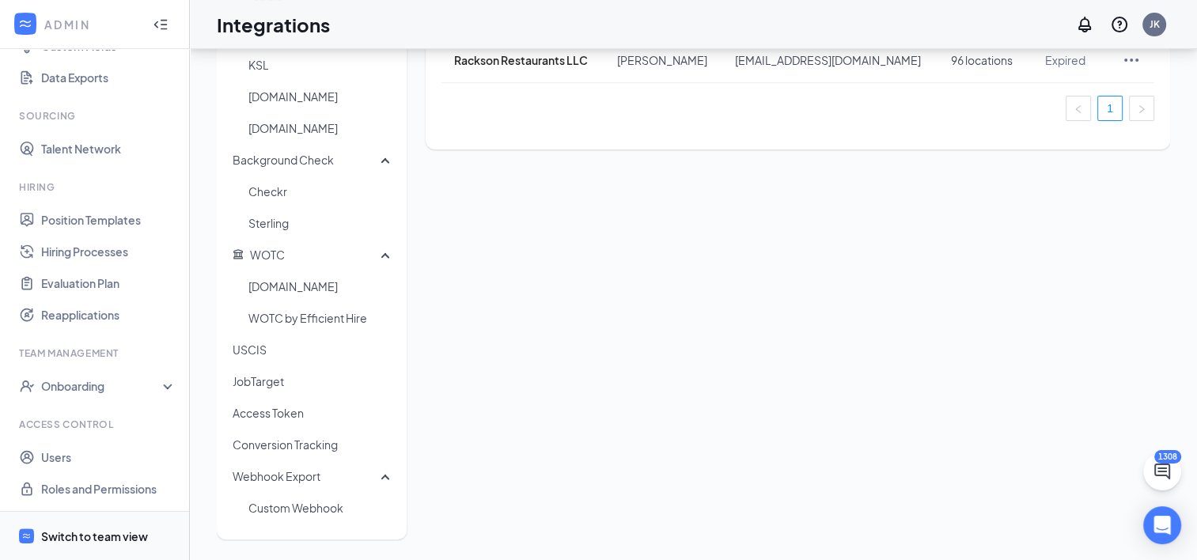
click at [59, 538] on div "Switch to team view" at bounding box center [94, 536] width 107 height 16
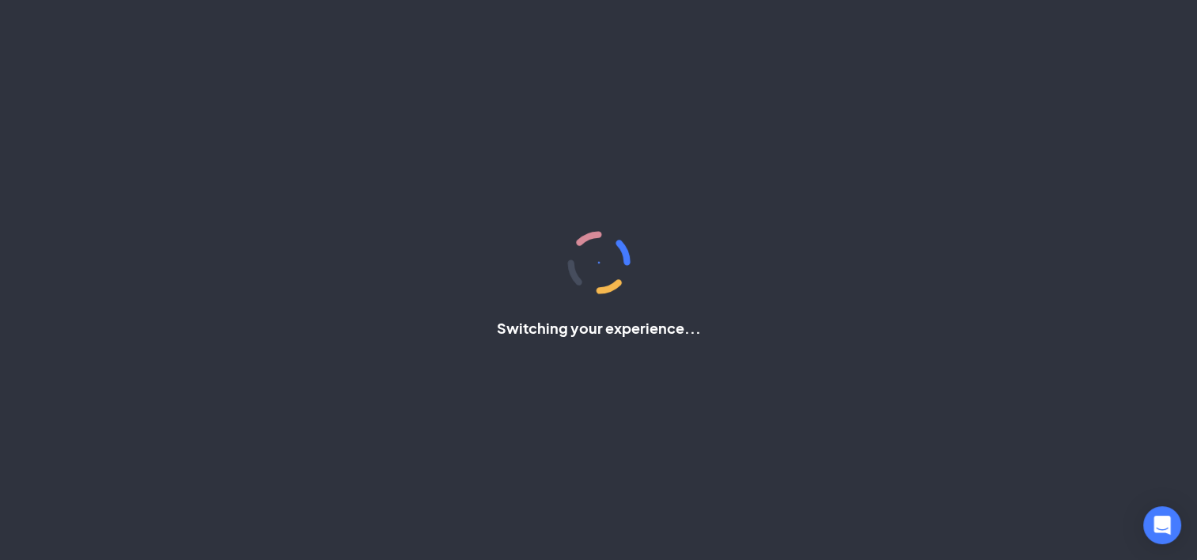
scroll to position [90, 0]
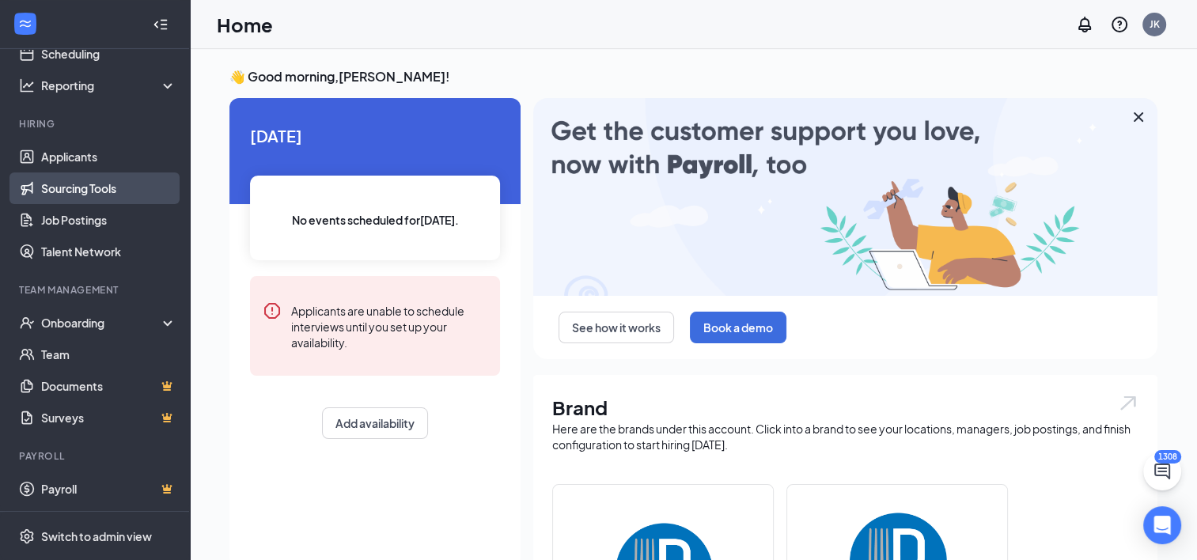
click at [82, 198] on link "Sourcing Tools" at bounding box center [108, 188] width 135 height 32
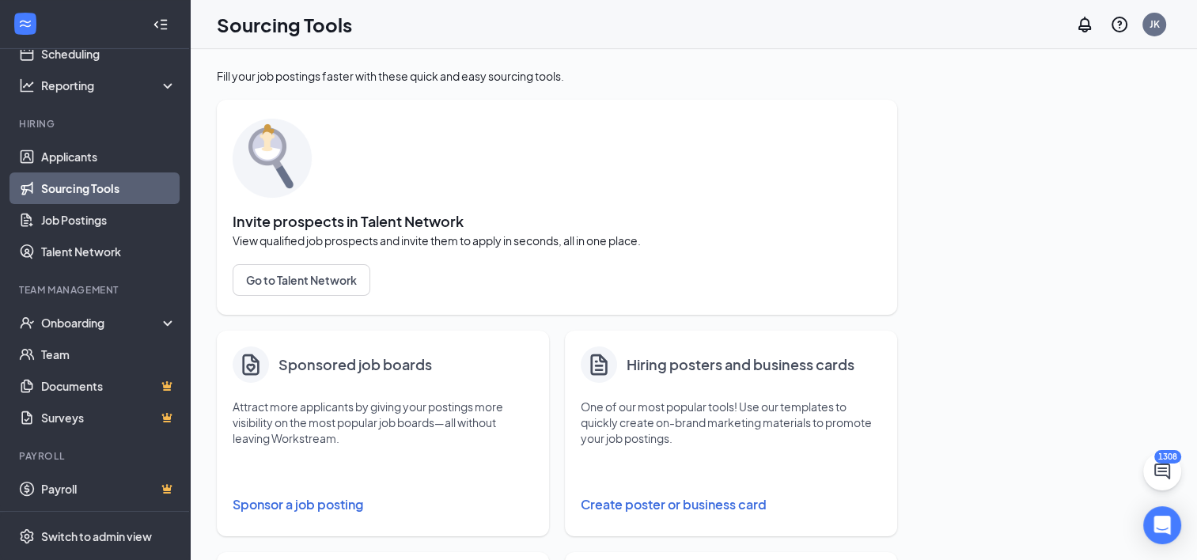
scroll to position [158, 0]
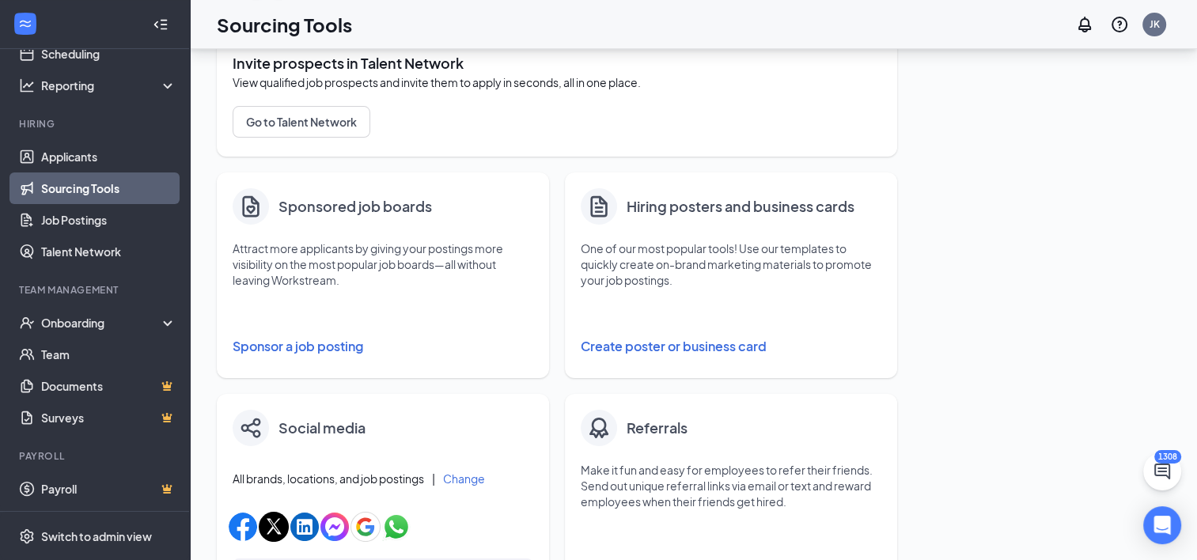
click at [344, 339] on button "Sponsor a job posting" at bounding box center [383, 347] width 301 height 32
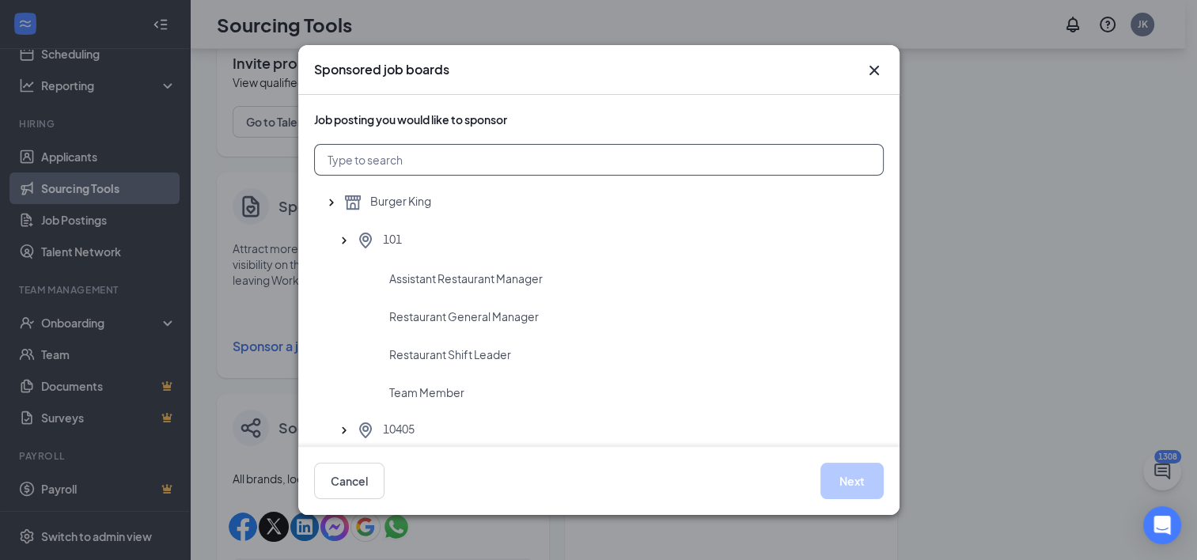
click at [537, 160] on input "text" at bounding box center [599, 160] width 570 height 32
type input "3903"
click at [480, 318] on span "Restaurant General Manager" at bounding box center [464, 317] width 150 height 16
click at [829, 479] on button "Next" at bounding box center [851, 481] width 63 height 36
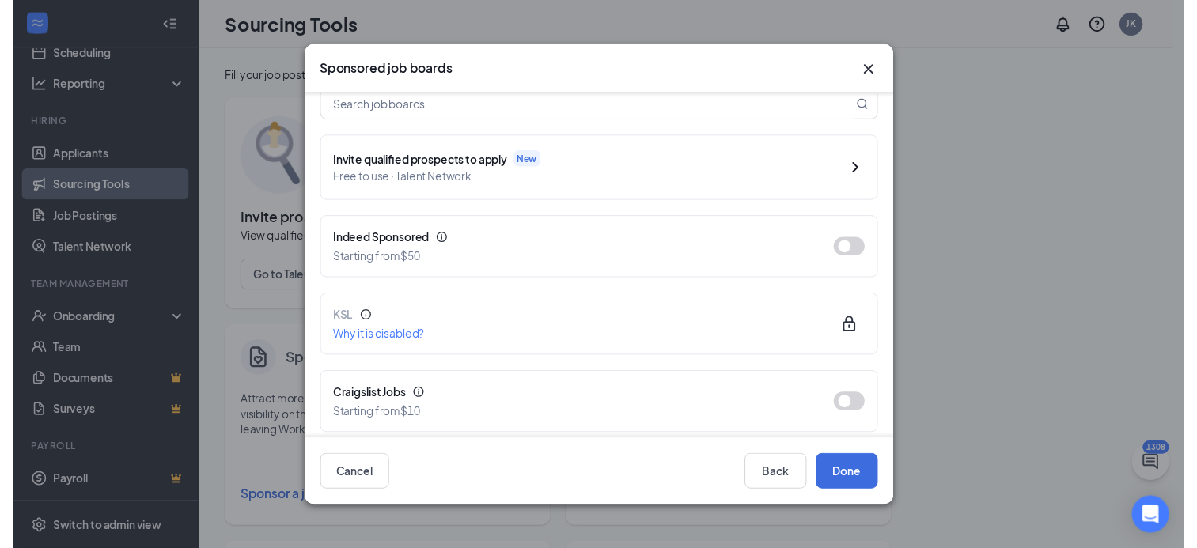
scroll to position [158, 0]
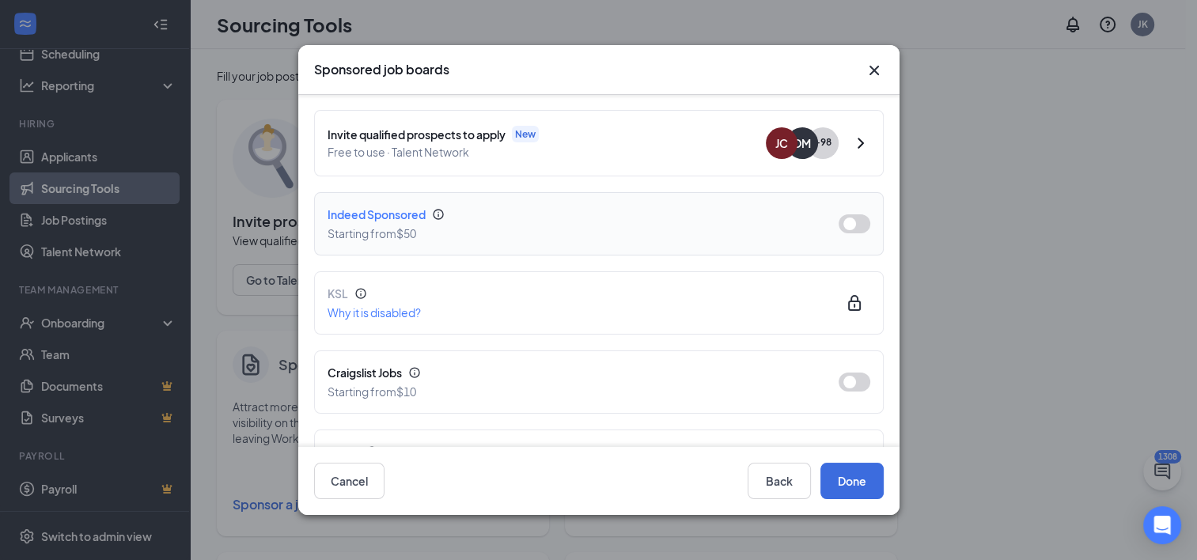
click at [843, 222] on button "button" at bounding box center [855, 223] width 32 height 19
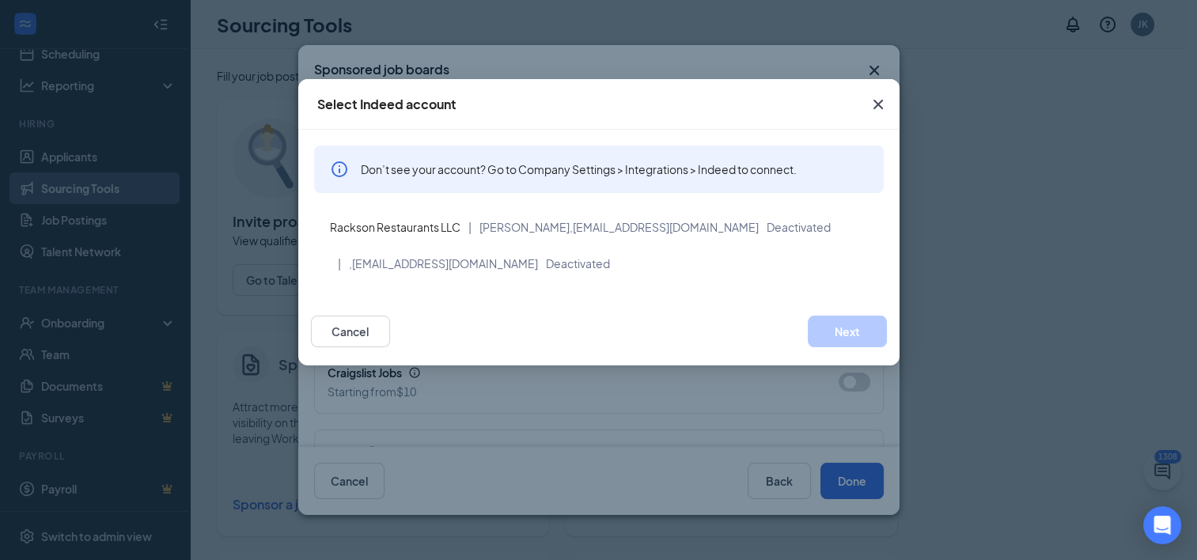
click at [656, 345] on div "Cancel Next" at bounding box center [599, 332] width 576 height 32
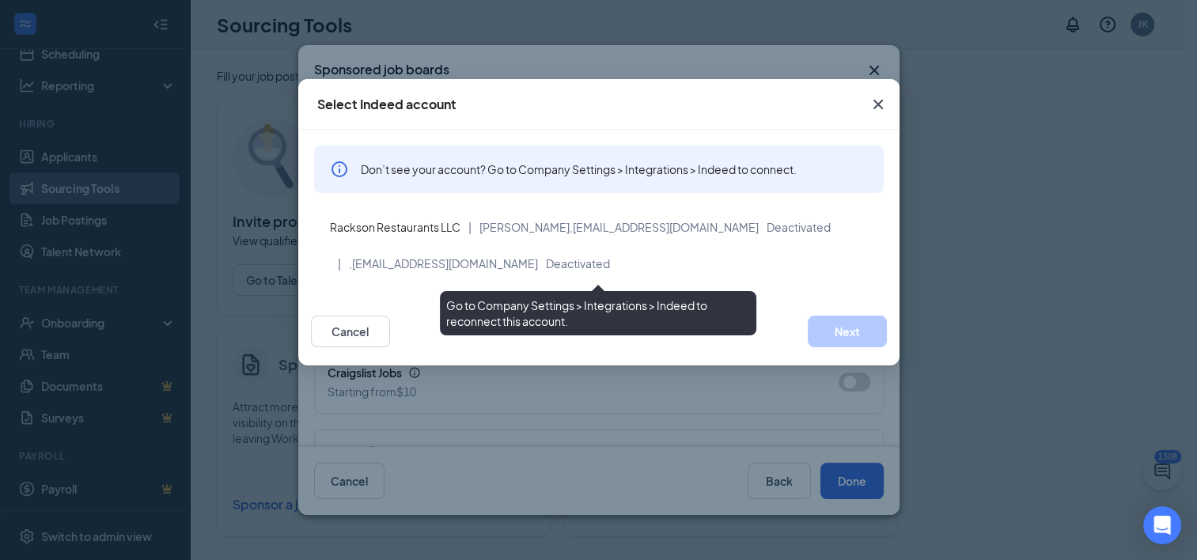
click at [415, 266] on span "kgianturco@racksonrestaurants.com" at bounding box center [445, 263] width 186 height 14
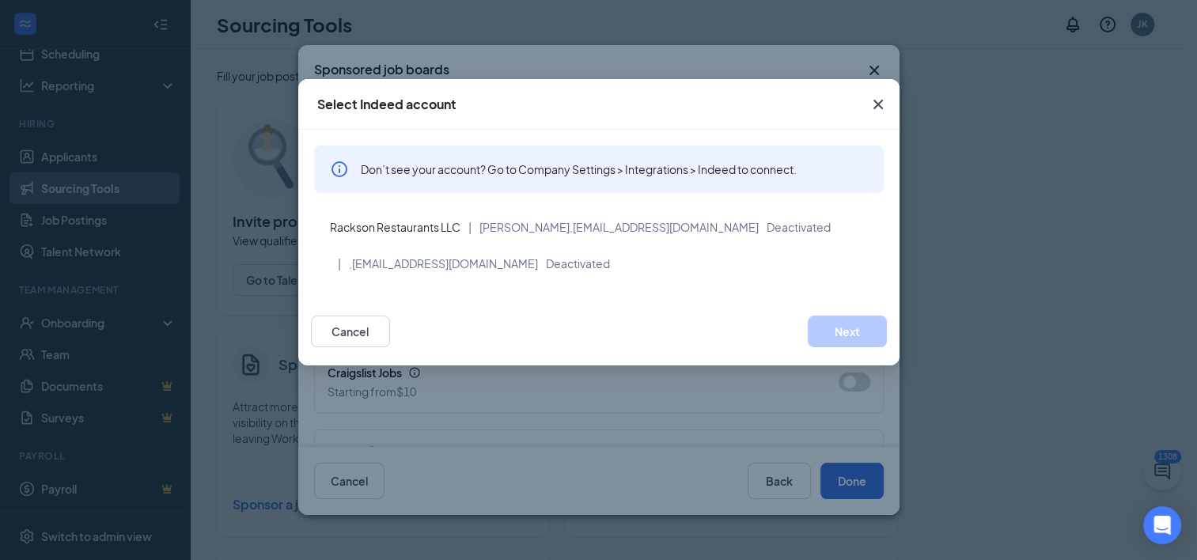
click at [873, 100] on icon "Cross" at bounding box center [877, 104] width 9 height 9
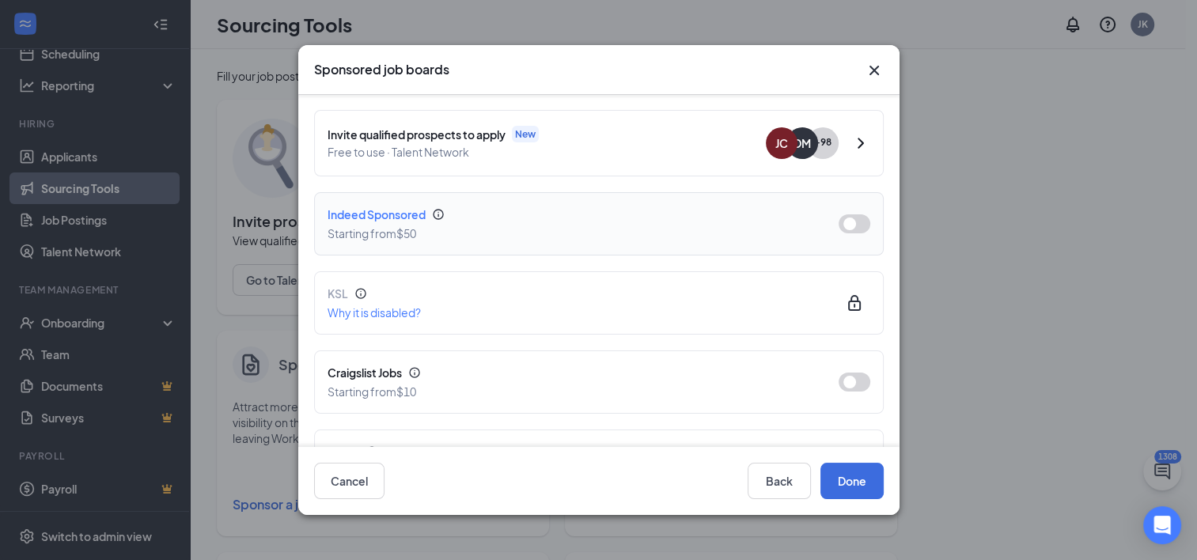
click at [841, 222] on button "button" at bounding box center [855, 223] width 32 height 19
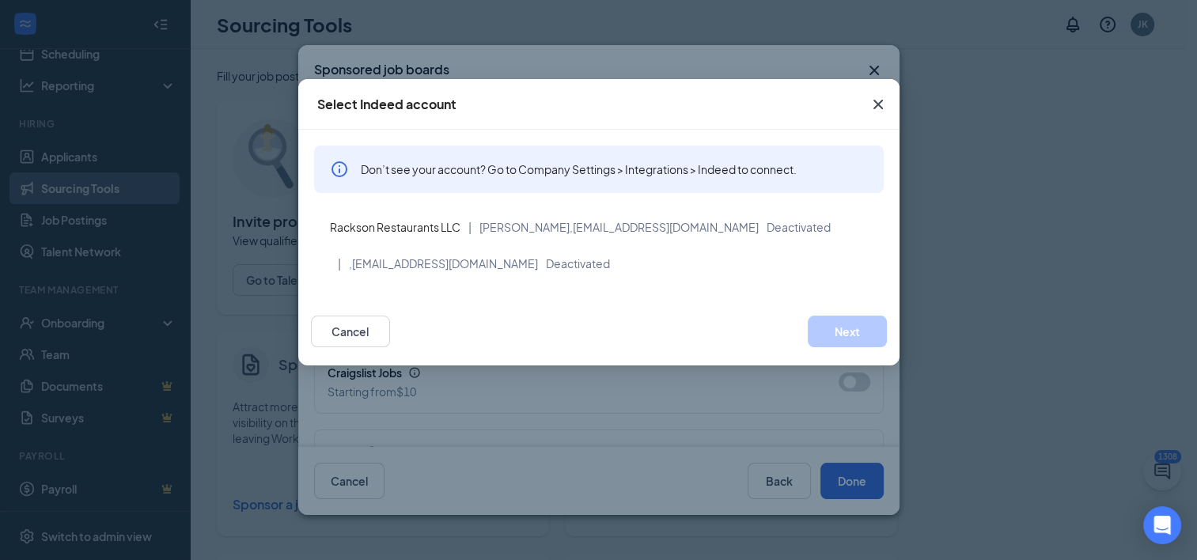
click at [882, 94] on span "Close" at bounding box center [878, 104] width 43 height 43
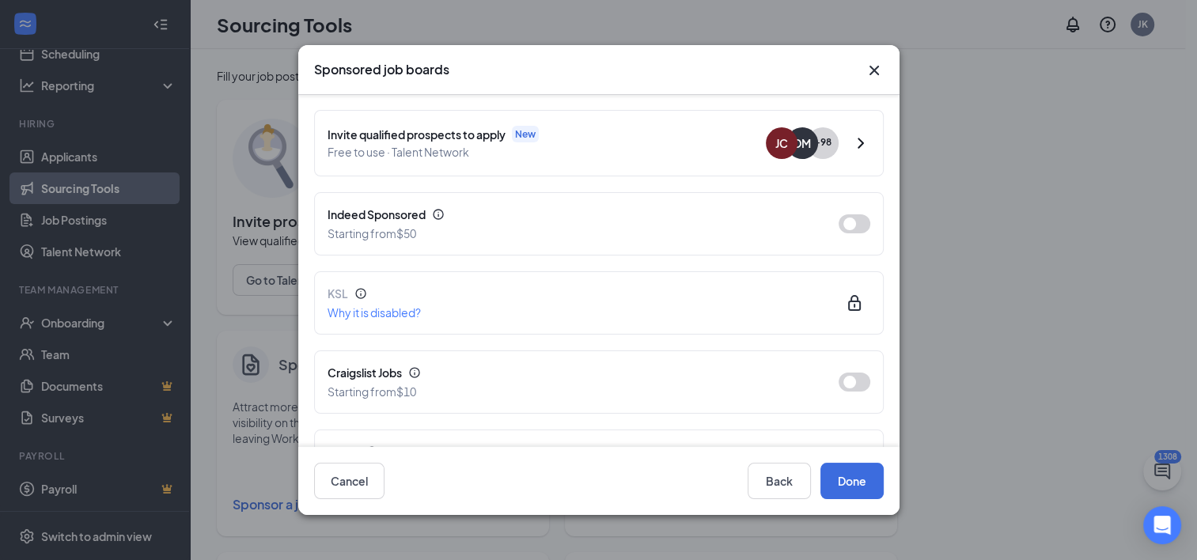
click at [864, 69] on div "Sponsored job boards Restaurant General Manager at 3903, Burger King in English…" at bounding box center [598, 280] width 601 height 471
drag, startPoint x: 880, startPoint y: 69, endPoint x: 810, endPoint y: 54, distance: 71.2
click at [880, 68] on icon "Cross" at bounding box center [874, 70] width 19 height 19
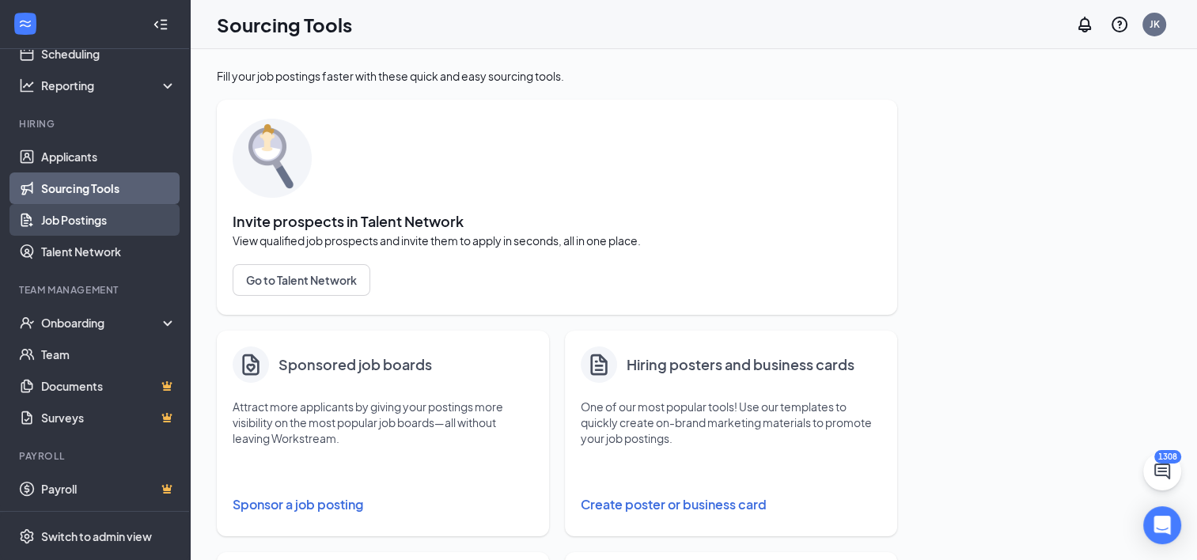
click at [74, 211] on link "Job Postings" at bounding box center [108, 220] width 135 height 32
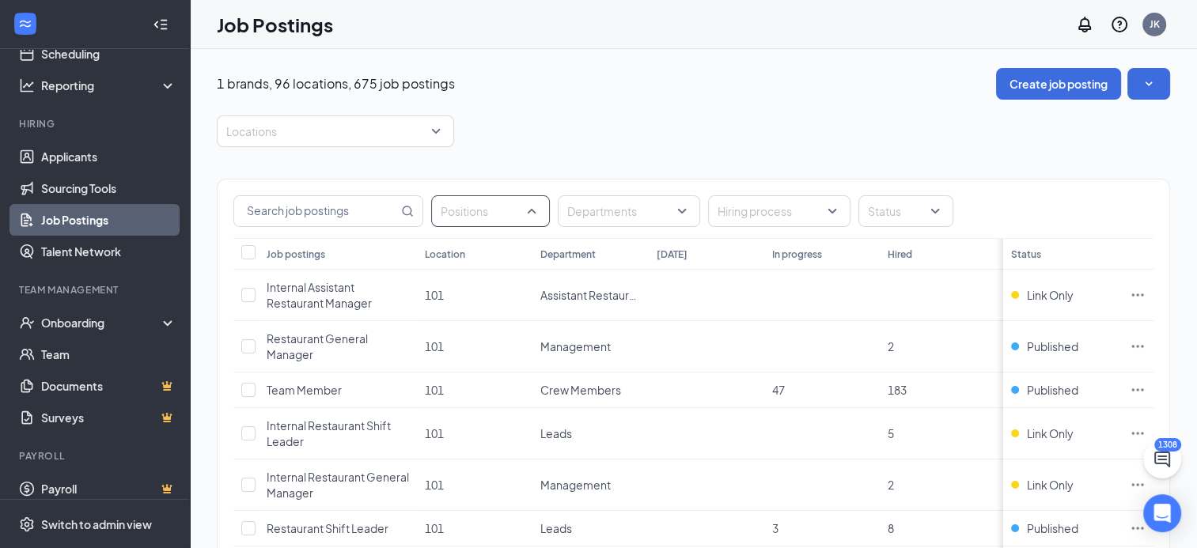
click at [534, 213] on div "Positions" at bounding box center [490, 211] width 119 height 32
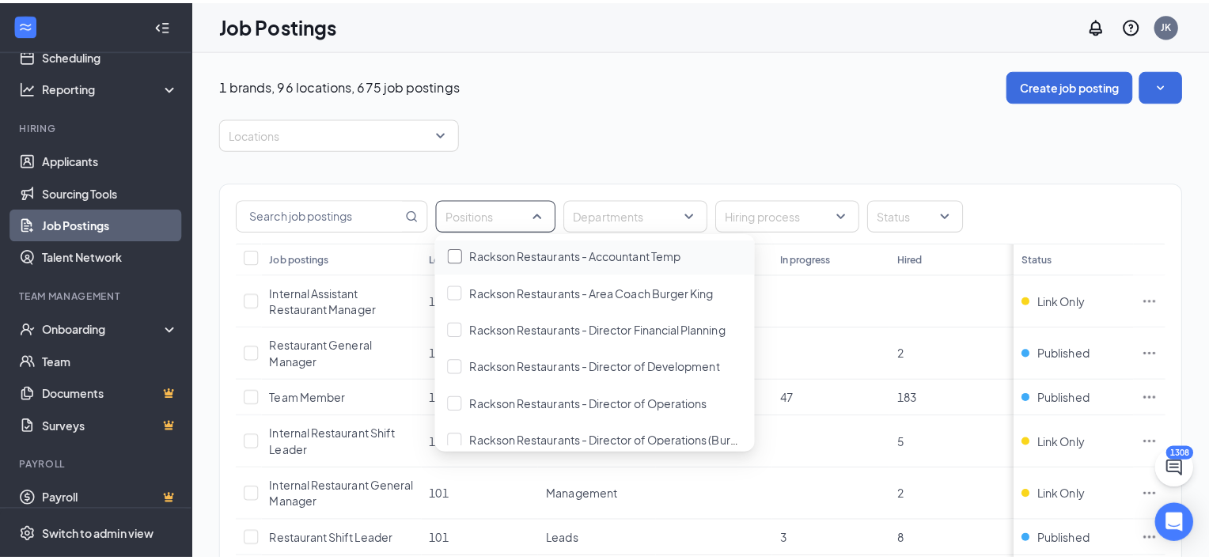
scroll to position [712, 0]
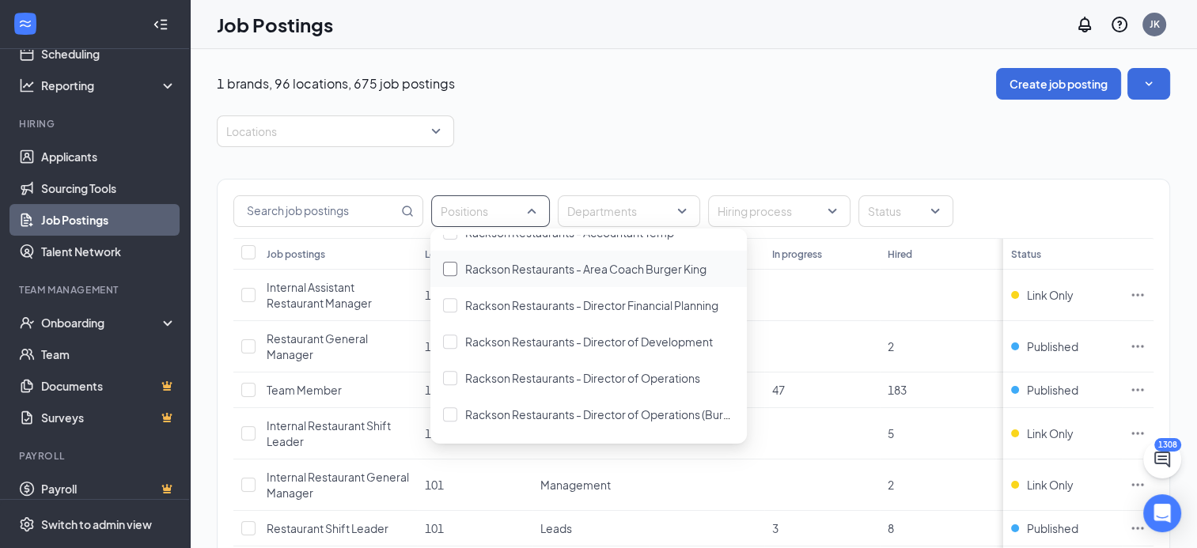
click at [455, 270] on div at bounding box center [450, 269] width 14 height 14
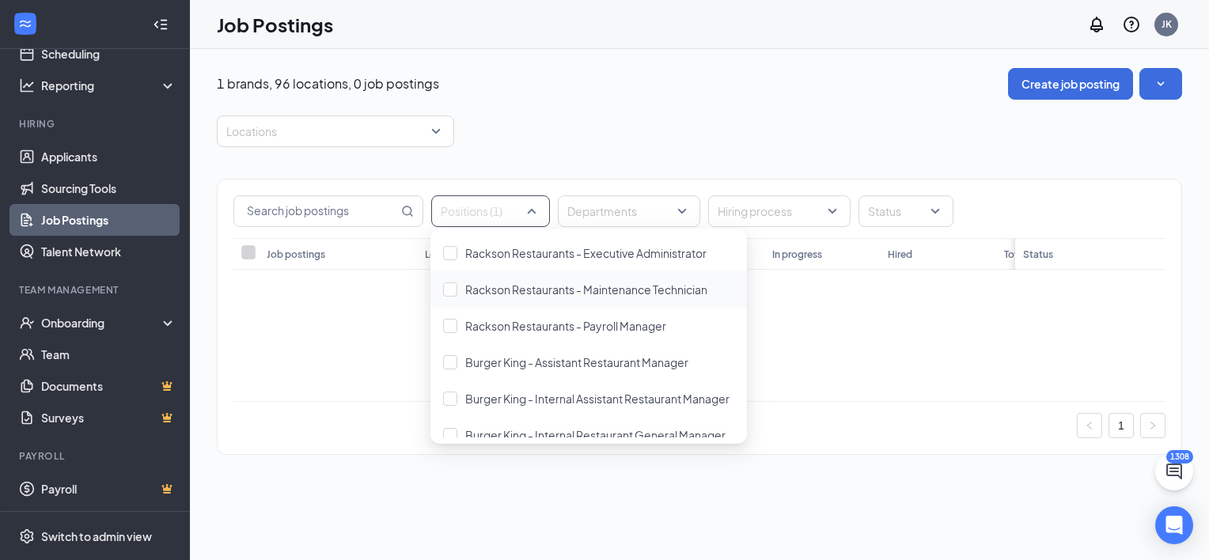
click at [779, 309] on div at bounding box center [699, 324] width 907 height 32
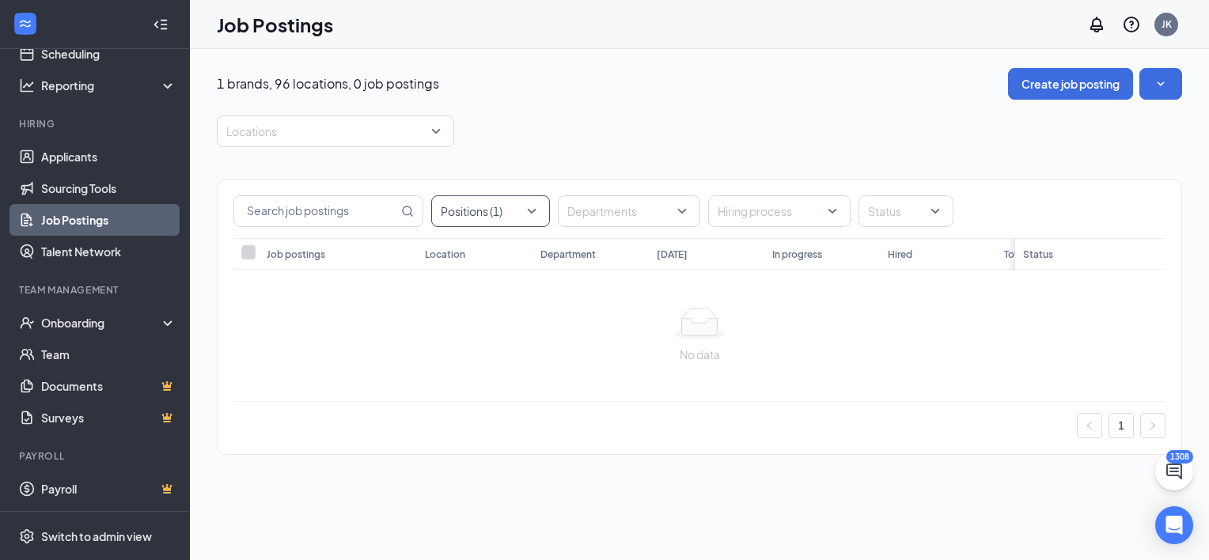
click at [531, 210] on div "Positions (1)" at bounding box center [490, 211] width 119 height 32
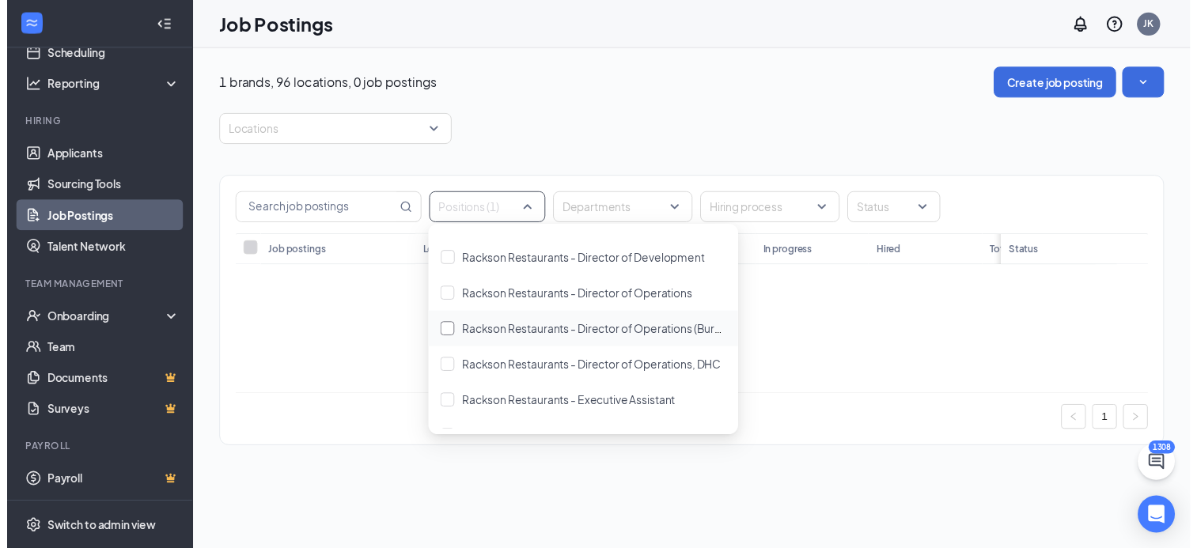
scroll to position [712, 0]
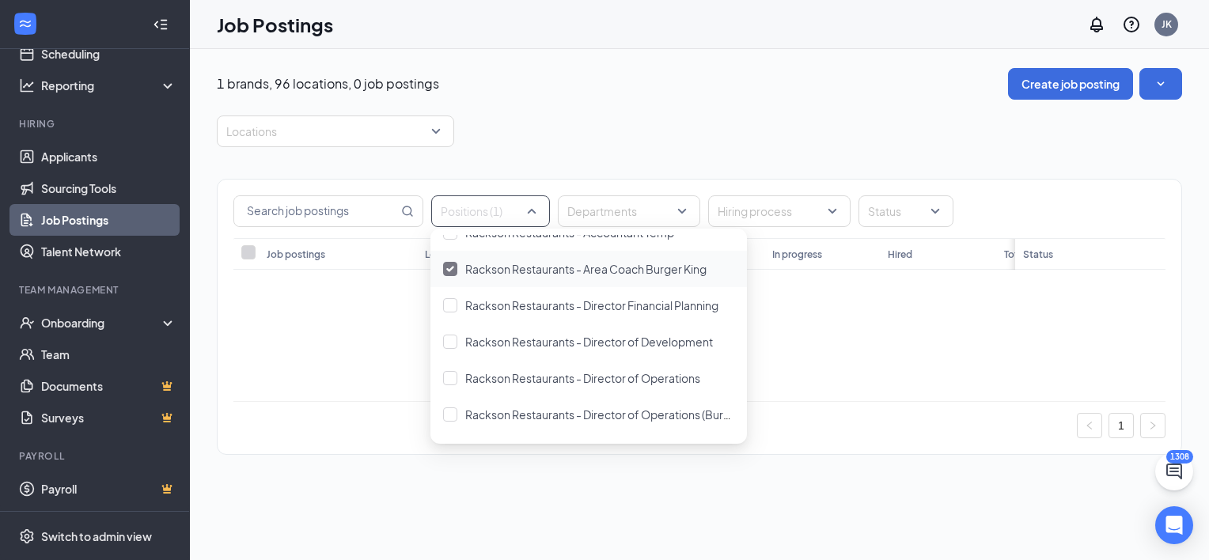
click at [451, 268] on img at bounding box center [450, 269] width 8 height 6
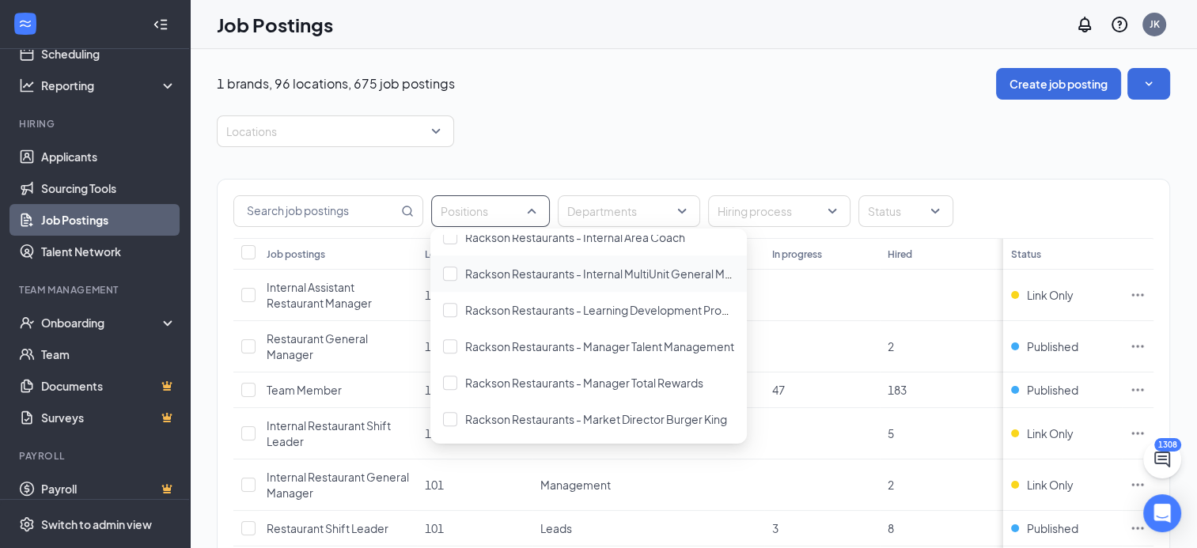
scroll to position [1187, 0]
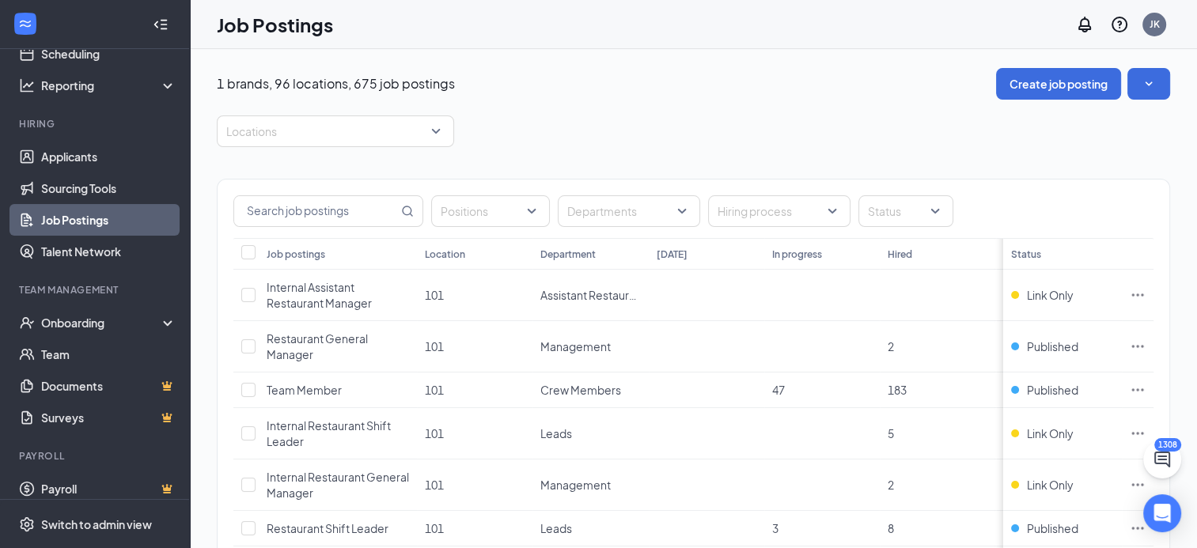
click at [578, 137] on div "Locations" at bounding box center [693, 131] width 953 height 32
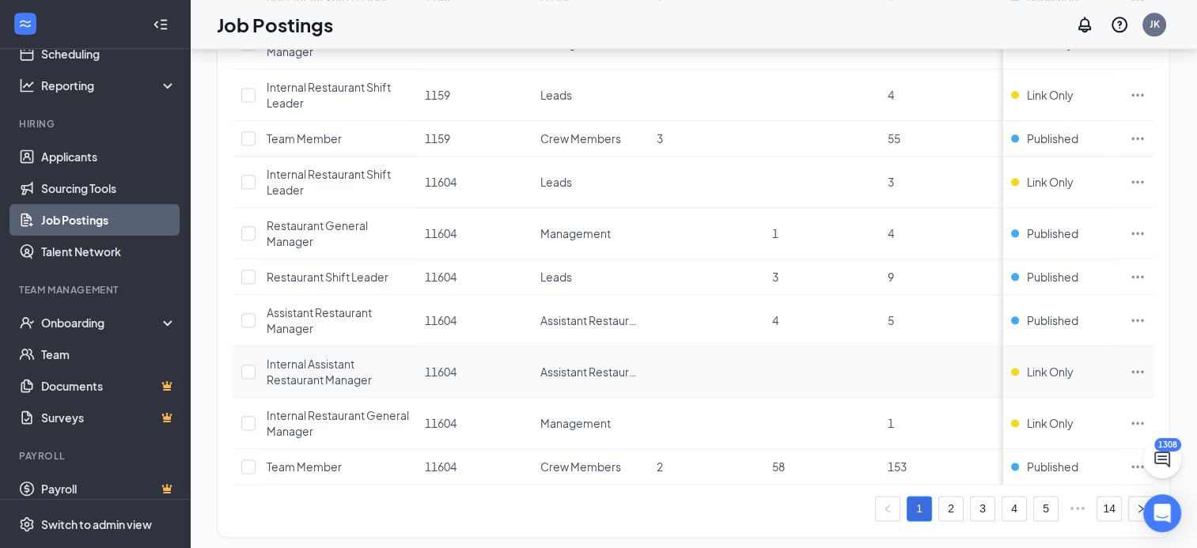
scroll to position [2161, 0]
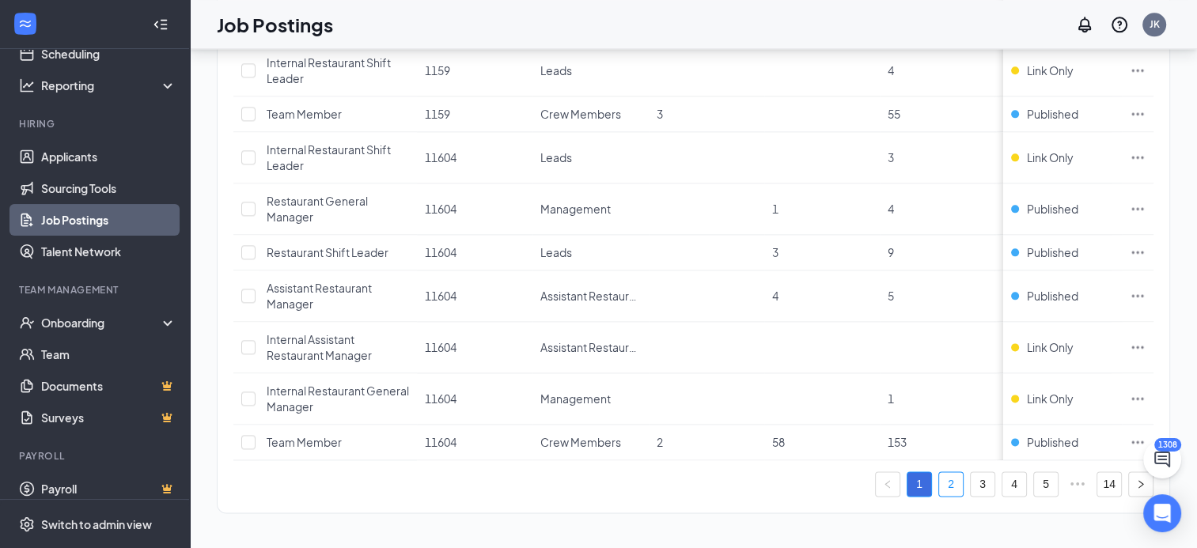
click at [961, 486] on link "2" at bounding box center [951, 484] width 24 height 24
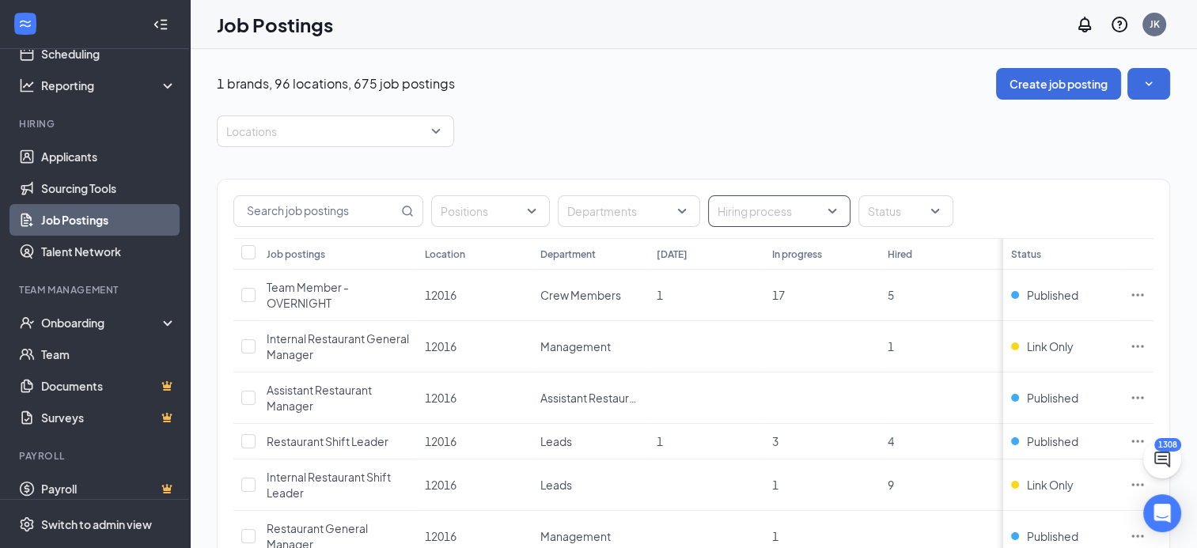
click at [835, 213] on div "Hiring process" at bounding box center [779, 211] width 142 height 32
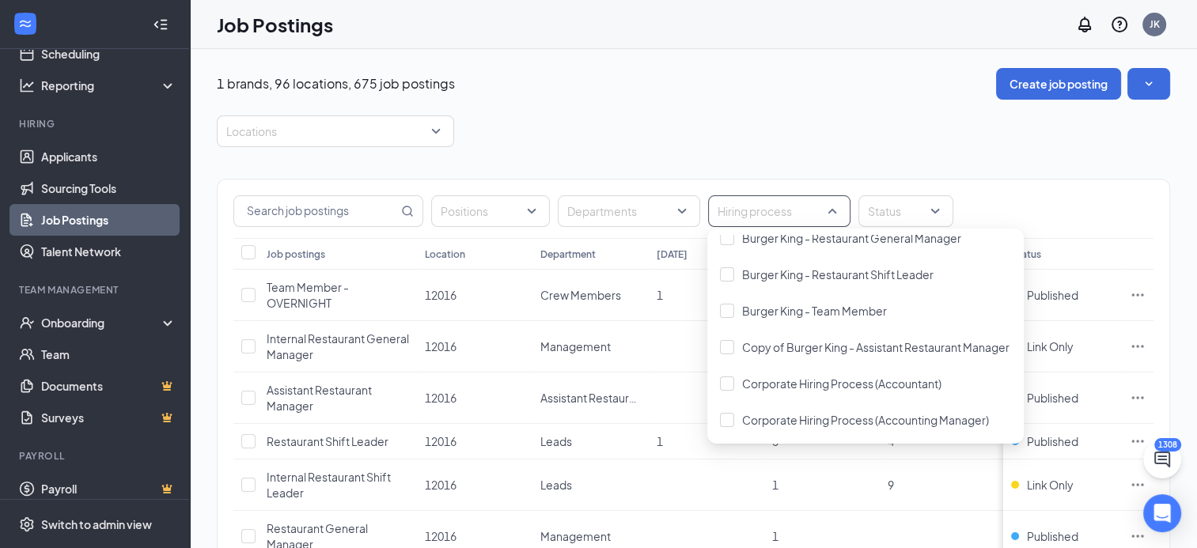
scroll to position [475, 0]
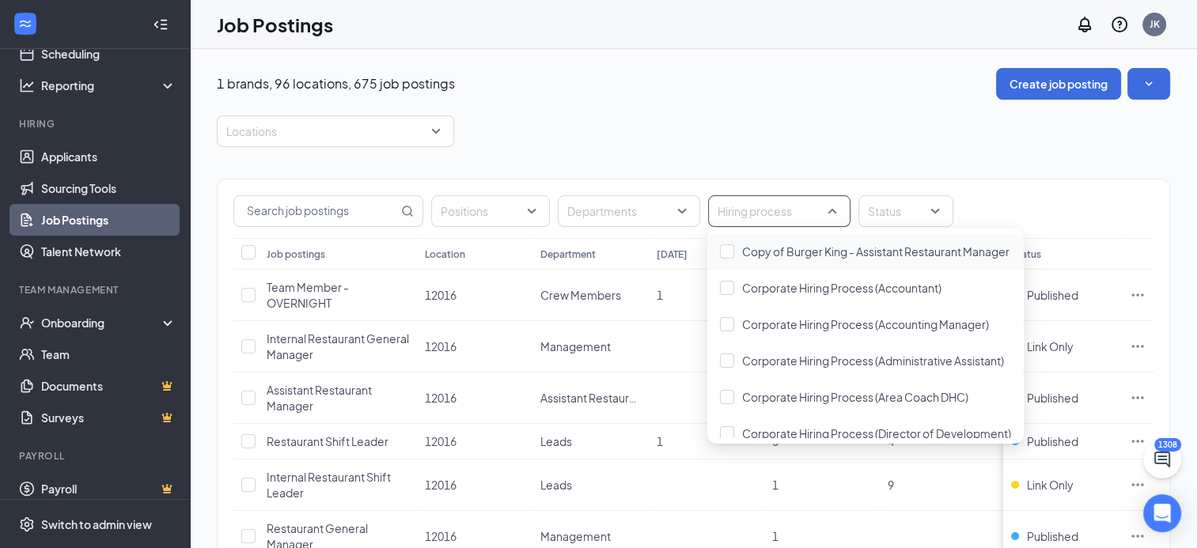
click at [743, 138] on div "Locations" at bounding box center [693, 131] width 953 height 32
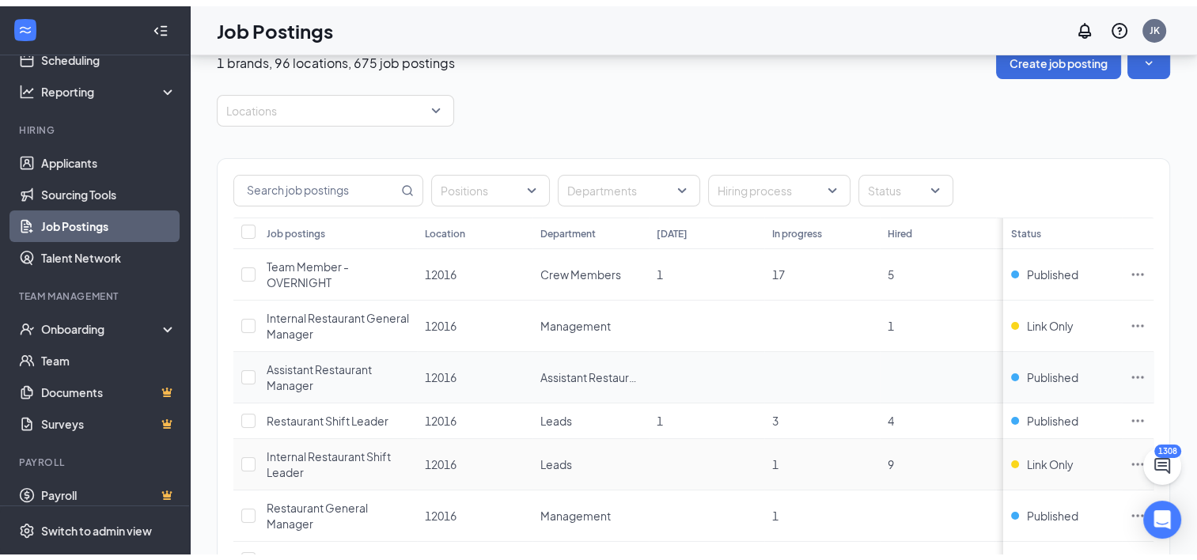
scroll to position [0, 0]
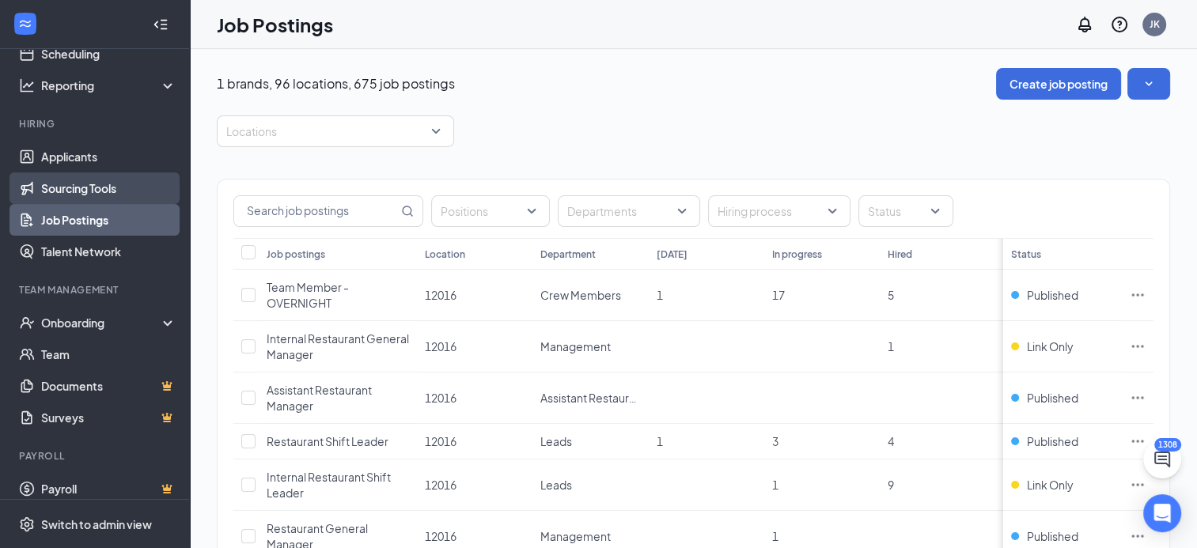
click at [94, 184] on link "Sourcing Tools" at bounding box center [108, 188] width 135 height 32
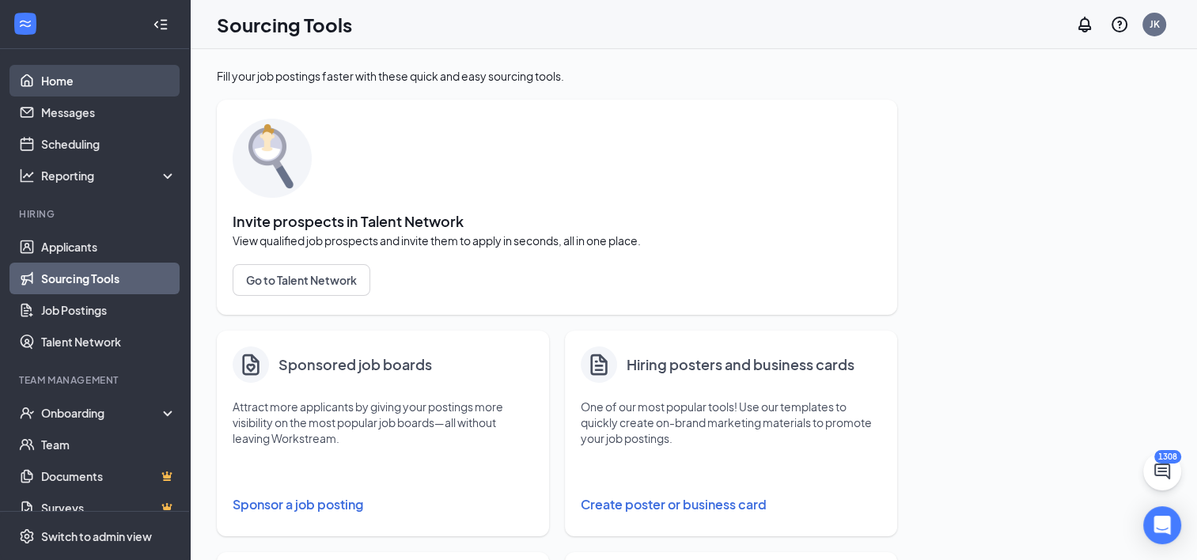
click at [79, 81] on link "Home" at bounding box center [108, 81] width 135 height 32
